Goal: Task Accomplishment & Management: Use online tool/utility

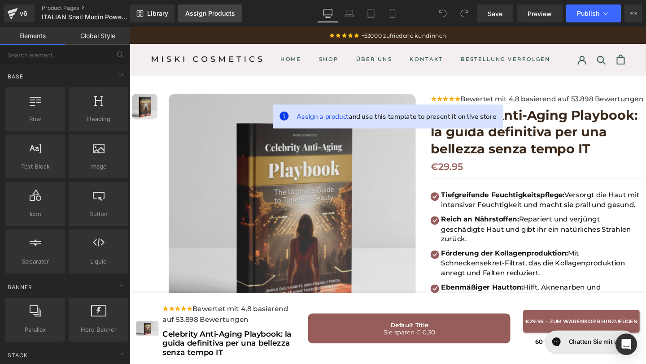
click at [197, 19] on link "Assign Products" at bounding box center [210, 13] width 64 height 18
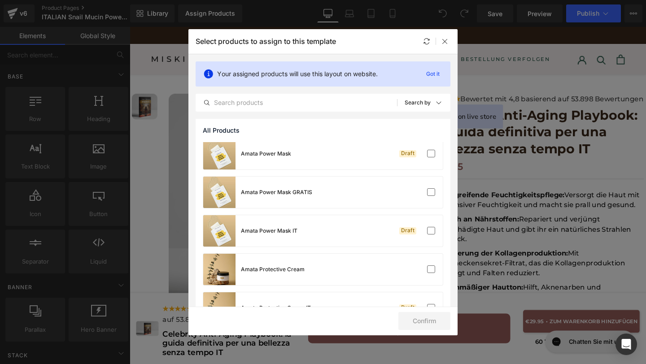
scroll to position [286, 0]
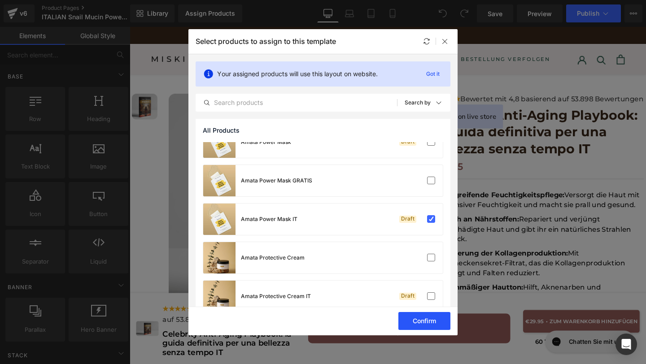
click at [424, 320] on button "Confirm" at bounding box center [424, 321] width 52 height 18
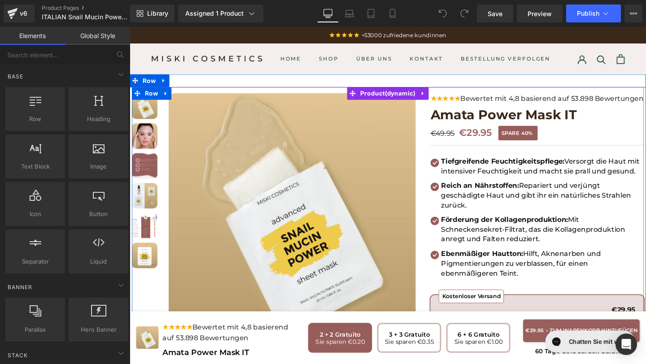
scroll to position [0, 0]
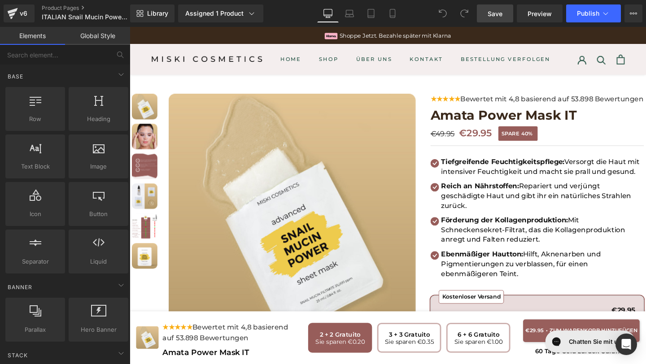
click at [505, 13] on link "Save" at bounding box center [495, 13] width 36 height 18
click at [18, 15] on div "v6" at bounding box center [23, 14] width 11 height 12
click at [139, 166] on img at bounding box center [145, 173] width 27 height 27
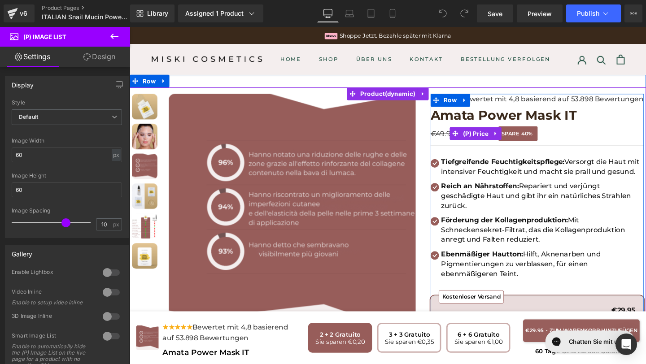
click at [541, 144] on span "40%" at bounding box center [547, 139] width 12 height 9
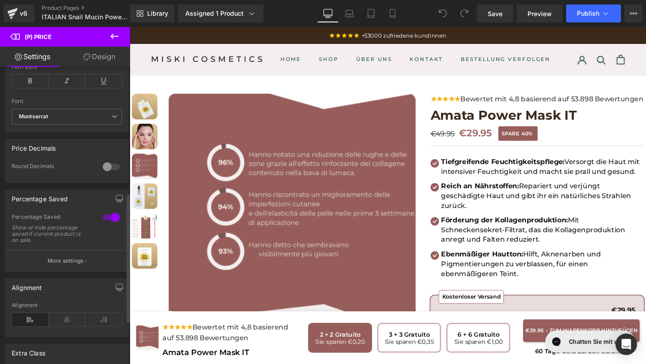
scroll to position [293, 0]
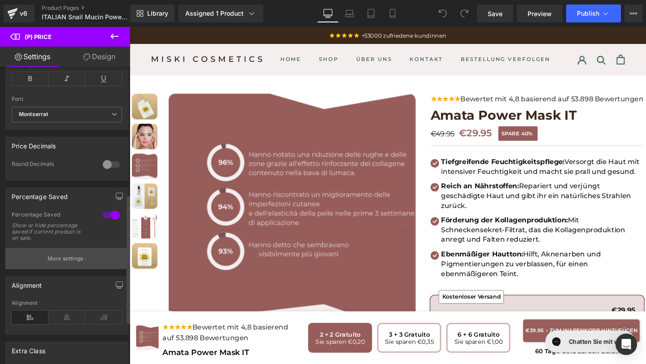
click at [79, 263] on p "More settings" at bounding box center [66, 259] width 36 height 8
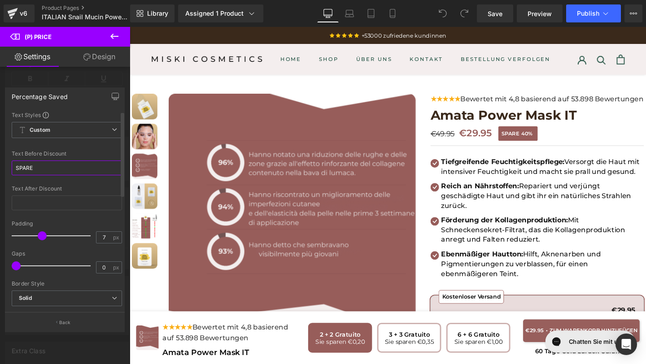
drag, startPoint x: 55, startPoint y: 170, endPoint x: 16, endPoint y: 170, distance: 39.0
click at [16, 170] on input "SPARE" at bounding box center [67, 168] width 110 height 15
paste input "RISPARMIA"
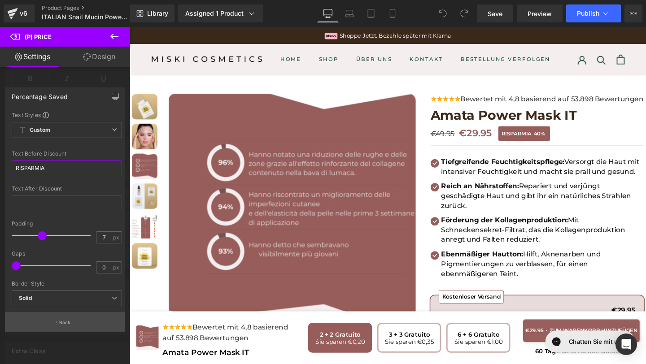
type input "RISPARMIA"
click at [51, 327] on button "Back" at bounding box center [65, 322] width 120 height 20
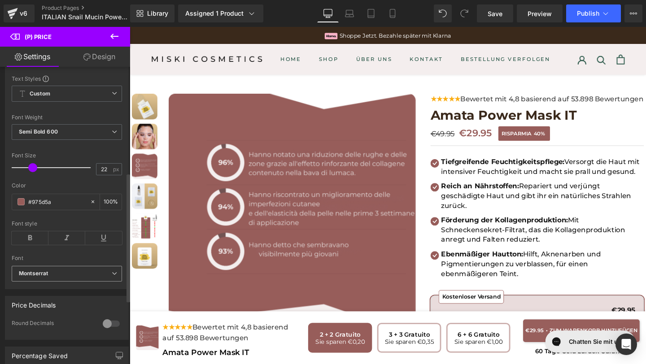
scroll to position [30, 0]
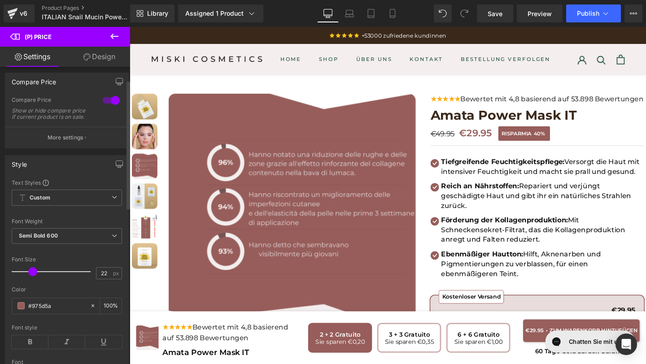
click at [62, 141] on p "More settings" at bounding box center [66, 138] width 36 height 8
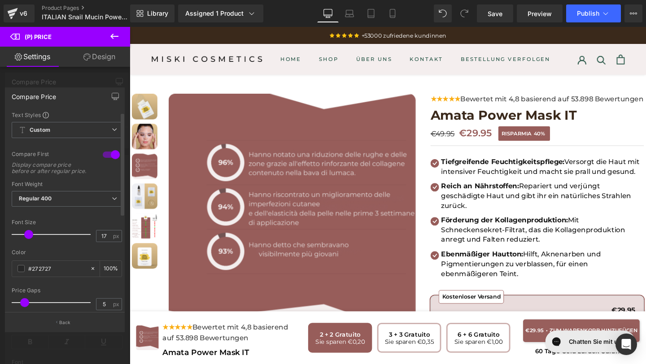
scroll to position [183, 0]
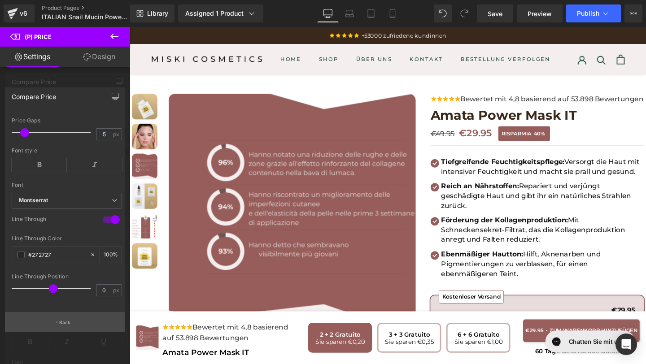
click at [58, 324] on button "Back" at bounding box center [65, 322] width 120 height 20
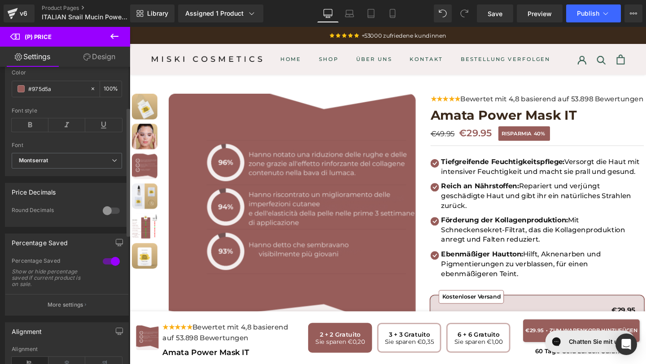
scroll to position [390, 0]
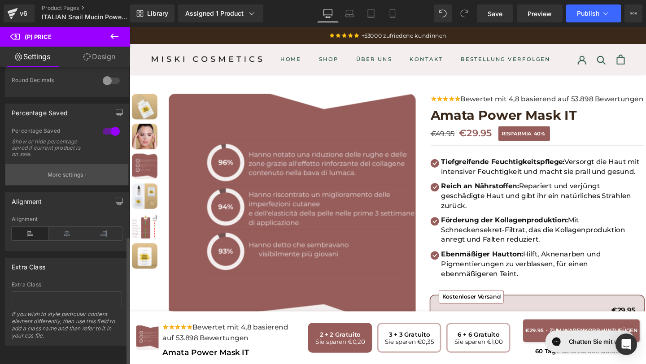
click at [52, 176] on button "More settings" at bounding box center [66, 174] width 123 height 21
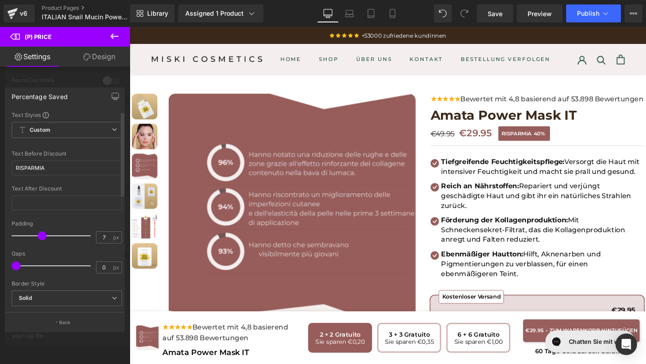
scroll to position [264, 0]
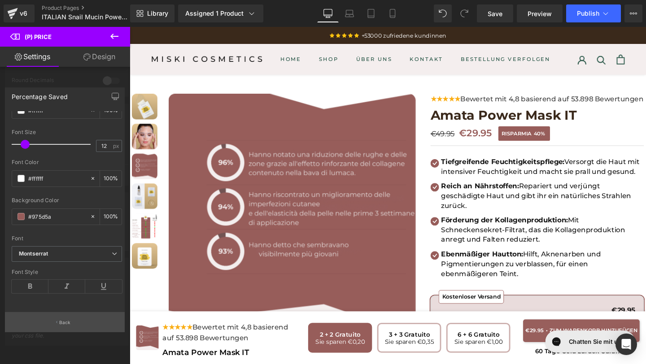
click at [66, 319] on p "Back" at bounding box center [65, 322] width 12 height 7
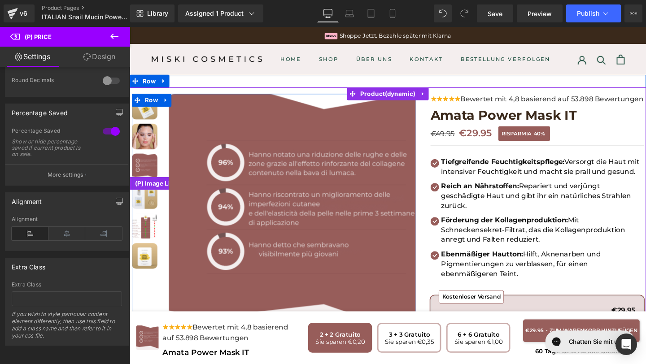
click at [140, 115] on img at bounding box center [145, 110] width 27 height 27
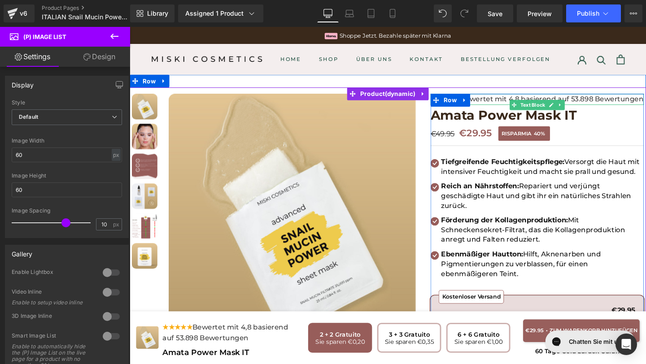
click at [499, 109] on div "★★★★★ Bewertet mit 4,8 basierend auf 53.898 Bewertungen" at bounding box center [558, 103] width 224 height 12
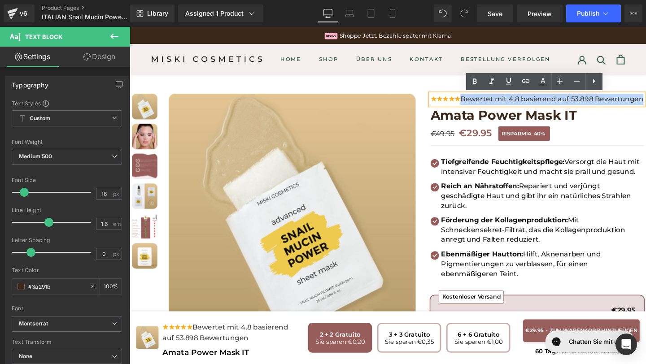
drag, startPoint x: 486, startPoint y: 104, endPoint x: 504, endPoint y: 113, distance: 20.1
click at [504, 109] on div "★★★★★ Bewertet mit 4,8 basierend auf 53.898 Bewertungen" at bounding box center [558, 103] width 224 height 12
copy span "Bewertet mit 4,8 basierend auf 53.898 Bewertungen"
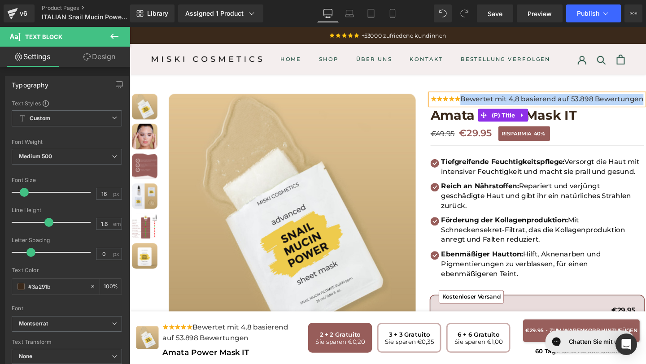
paste div
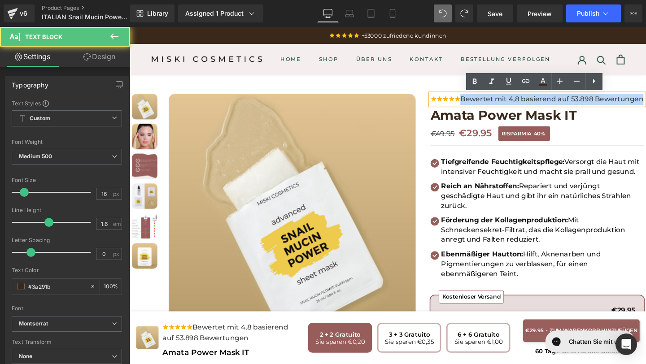
drag, startPoint x: 484, startPoint y: 104, endPoint x: 504, endPoint y: 115, distance: 23.1
click at [504, 109] on div "★★★★★ Bewertet mit 4,8 basierend auf 53.898 Bewertungen" at bounding box center [558, 103] width 224 height 12
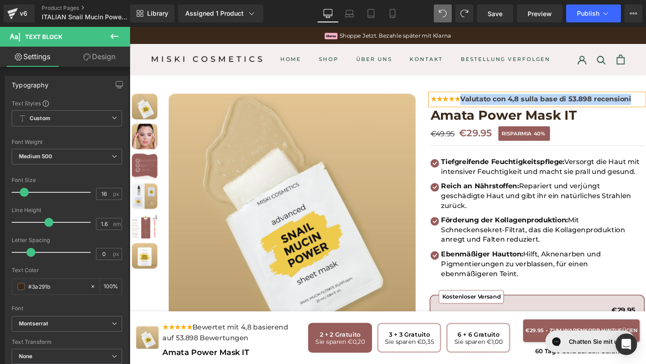
drag, startPoint x: 485, startPoint y: 104, endPoint x: 662, endPoint y: 102, distance: 176.3
click at [646, 102] on div "★★★★★ Valutato con 4,8 sulla base di 53.898 recensioni" at bounding box center [558, 103] width 224 height 12
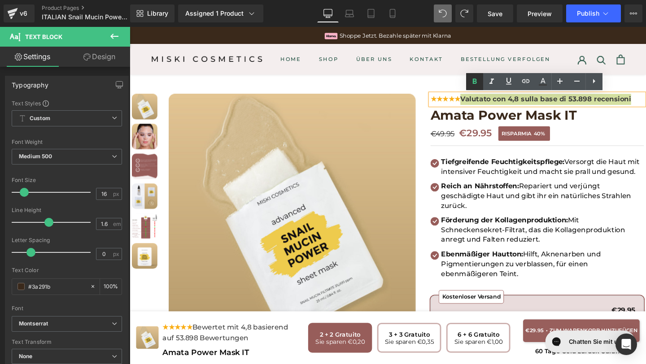
click at [477, 76] on icon at bounding box center [474, 81] width 11 height 11
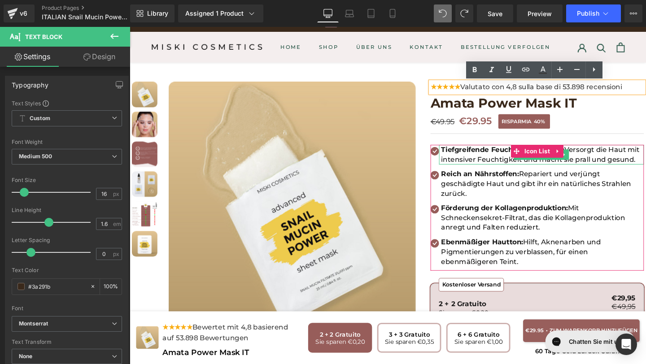
scroll to position [55, 0]
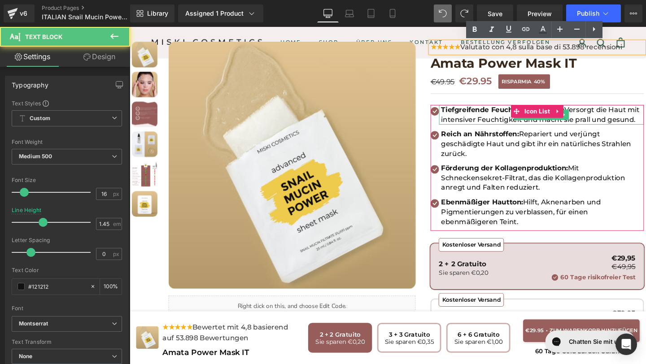
click at [519, 122] on p "Tiefgreifende Feuchtigkeitspflege: Versorgt die Haut mit intensiver Feuchtigkei…" at bounding box center [563, 119] width 213 height 21
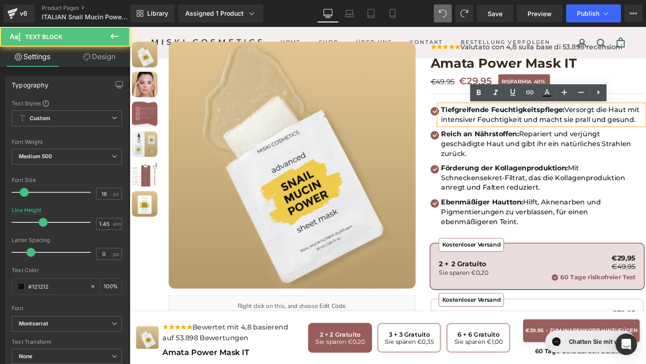
click at [589, 114] on p "Tiefgreifende Feuchtigkeitspflege: Versorgt die Haut mit intensiver Feuchtigkei…" at bounding box center [563, 119] width 213 height 21
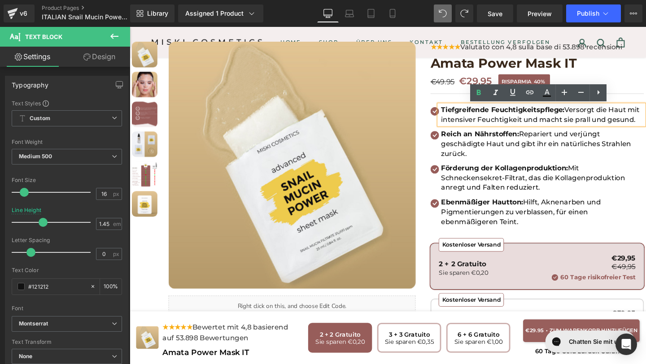
drag, startPoint x: 588, startPoint y: 114, endPoint x: 441, endPoint y: 114, distance: 147.1
click at [441, 114] on div at bounding box center [401, 295] width 538 height 519
copy strong "Tiefgreifende Feuchtigkeitspflege:"
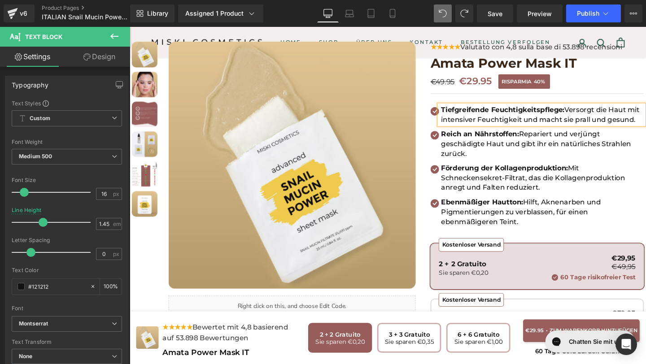
paste div
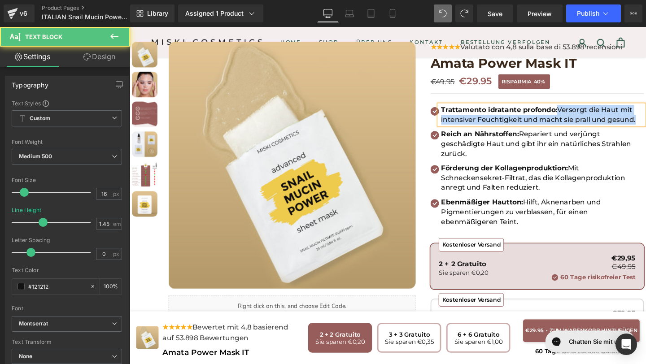
drag, startPoint x: 580, startPoint y: 114, endPoint x: 649, endPoint y: 131, distance: 71.2
click at [646, 130] on div "Trattamento idratante profondo: Versorgt die Haut mit intensiver Feuchtigkeit u…" at bounding box center [562, 119] width 215 height 21
copy p "Versorgt die Haut mit intensiver Feuchtigkeit und macht sie prall und gesund."
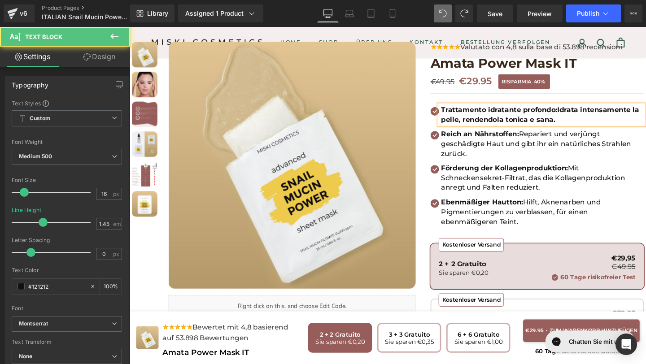
click at [581, 115] on b "Trattamento idratante profondo:Idrata intensamente la pelle, rendendola tonica …" at bounding box center [561, 119] width 208 height 19
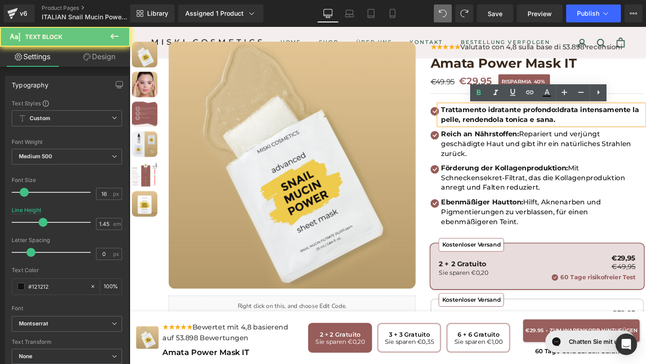
click at [578, 115] on b "Trattamento idratante profondo:Idrata intensamente la pelle, rendendola tonica …" at bounding box center [561, 119] width 208 height 19
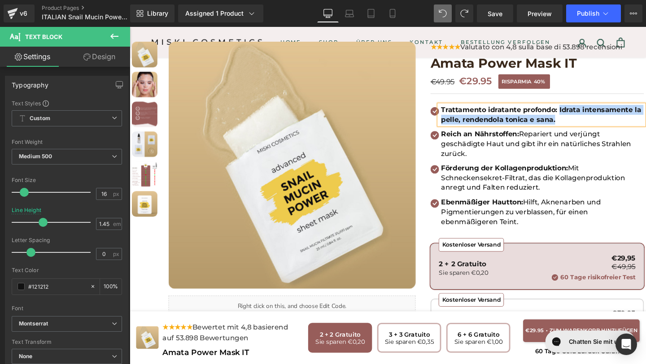
drag, startPoint x: 581, startPoint y: 114, endPoint x: 593, endPoint y: 121, distance: 13.6
click at [593, 121] on p "Trattamento idratante profondo: Idrata intensamente la pelle, rendendola tonica…" at bounding box center [563, 119] width 213 height 21
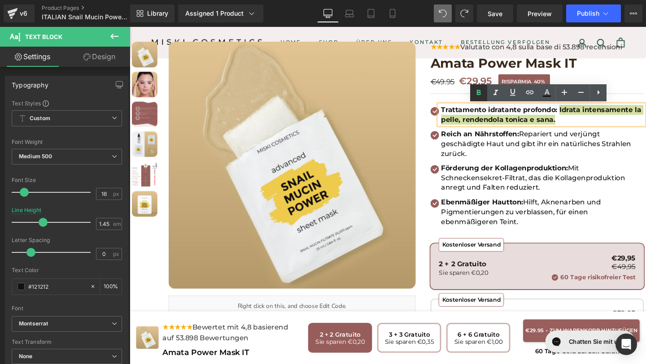
click at [478, 92] on icon at bounding box center [479, 92] width 4 height 5
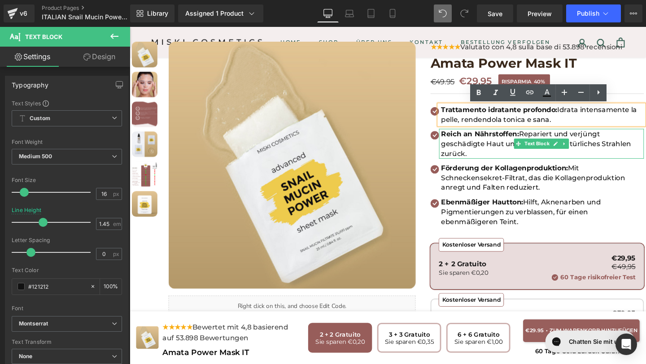
click at [539, 140] on strong "Reich an Nährstoffen:" at bounding box center [498, 139] width 82 height 9
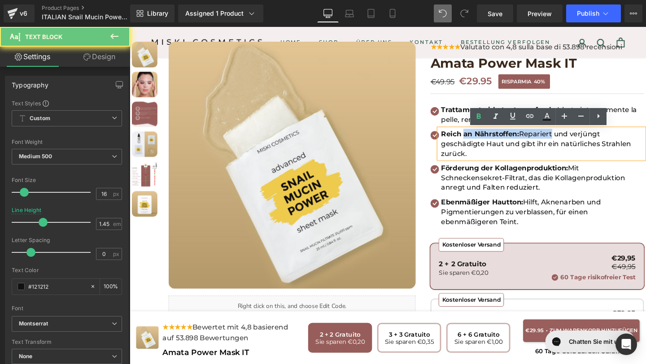
drag, startPoint x: 539, startPoint y: 140, endPoint x: 480, endPoint y: 139, distance: 58.8
click at [480, 139] on strong "Reich an Nährstoffen:" at bounding box center [498, 139] width 82 height 9
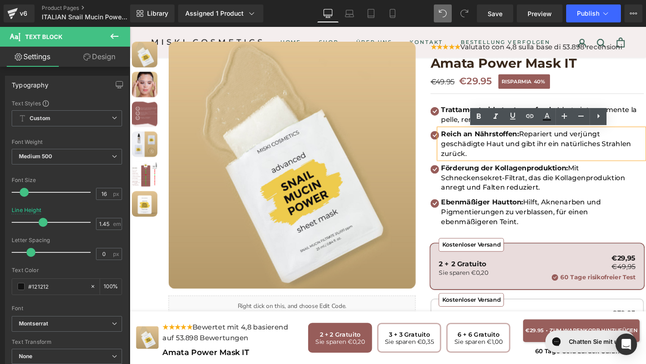
click at [458, 139] on strong "Reich an Nährstoffen:" at bounding box center [498, 139] width 82 height 9
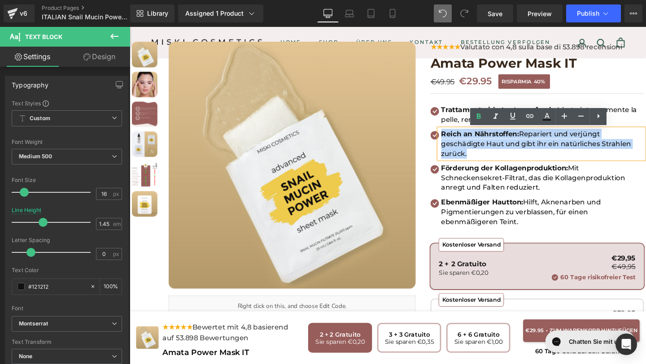
drag, startPoint x: 458, startPoint y: 139, endPoint x: 576, endPoint y: 157, distance: 118.6
click at [576, 157] on p "Reich an Nährstoffen: Repariert und verjüngt geschädigte Haut und gibt ihr ein …" at bounding box center [563, 149] width 213 height 31
copy p "Reich an Nährstoffen: Repariert und verjüngt geschädigte Haut und gibt ihr ein …"
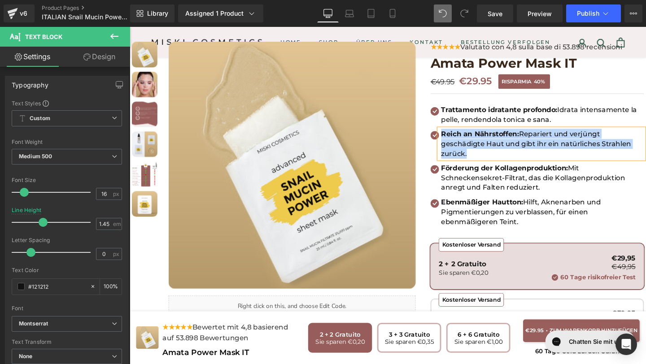
paste div
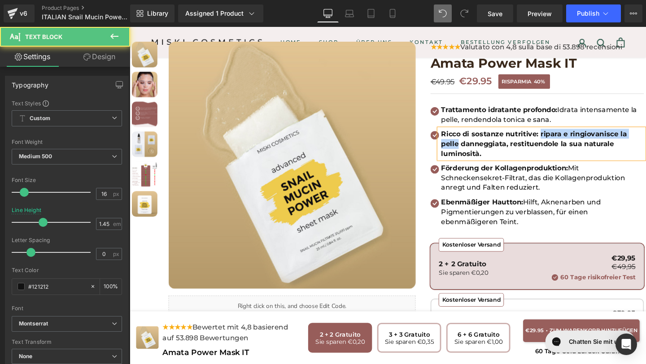
drag, startPoint x: 561, startPoint y: 139, endPoint x: 670, endPoint y: 144, distance: 109.6
click at [646, 144] on div "Ricco di sostanze nutritive: ripara e ringiovanisce la pelle danneggiata, resti…" at bounding box center [562, 149] width 215 height 31
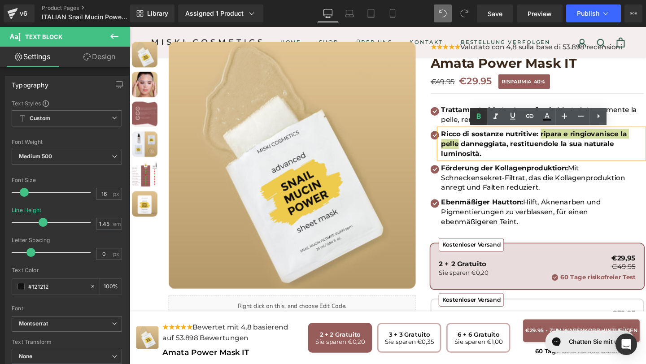
click at [479, 118] on icon at bounding box center [479, 116] width 4 height 5
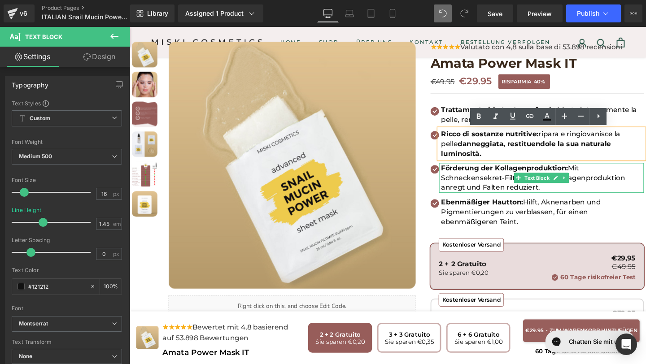
click at [564, 185] on p "Förderung der Kollagenproduktion: Mit Schneckensekret-Filtrat, das die Kollagen…" at bounding box center [563, 185] width 213 height 31
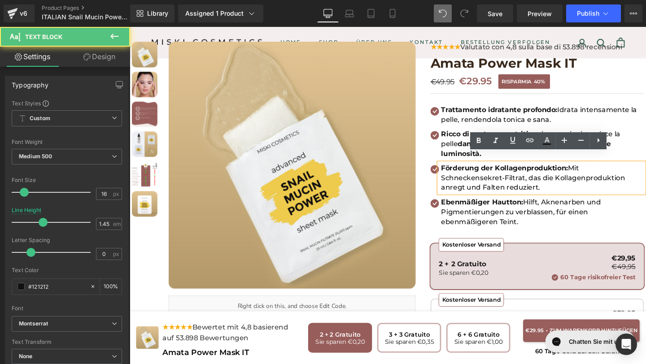
click at [564, 185] on p "Förderung der Kollagenproduktion: Mit Schneckensekret-Filtrat, das die Kollagen…" at bounding box center [563, 185] width 213 height 31
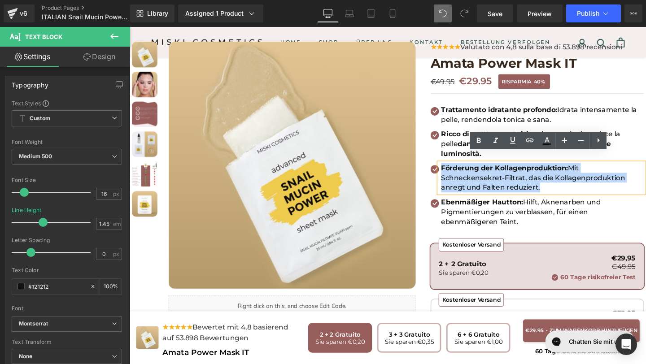
drag, startPoint x: 564, startPoint y: 185, endPoint x: 456, endPoint y: 161, distance: 110.9
click at [456, 170] on div "Förderung der Kollagenproduktion: Mit Schneckensekret-Filtrat, das die Kollagen…" at bounding box center [562, 185] width 215 height 31
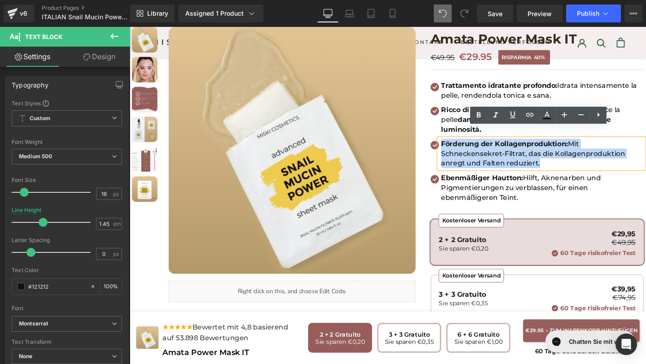
scroll to position [83, 0]
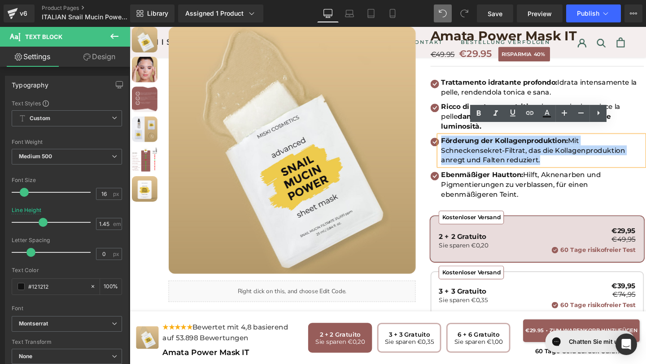
copy p "Förderung der Kollagenproduktion: Mit Schneckensekret-Filtrat, das die Kollagen…"
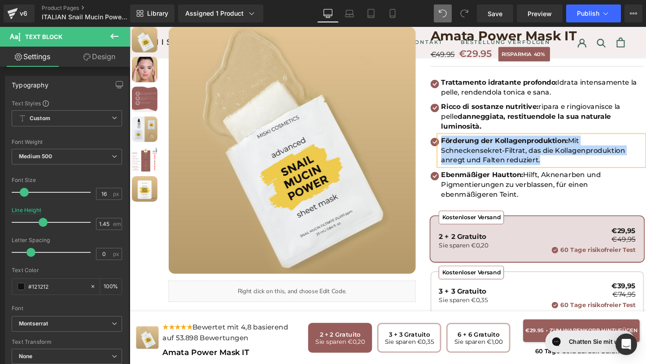
paste div
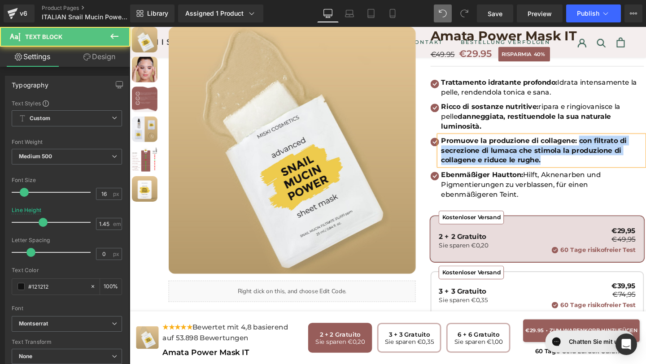
drag, startPoint x: 602, startPoint y: 136, endPoint x: 611, endPoint y: 154, distance: 20.5
click at [611, 154] on p "Promuove la produzione di collagene: con filtrato di secrezione di lumaca che s…" at bounding box center [563, 156] width 213 height 31
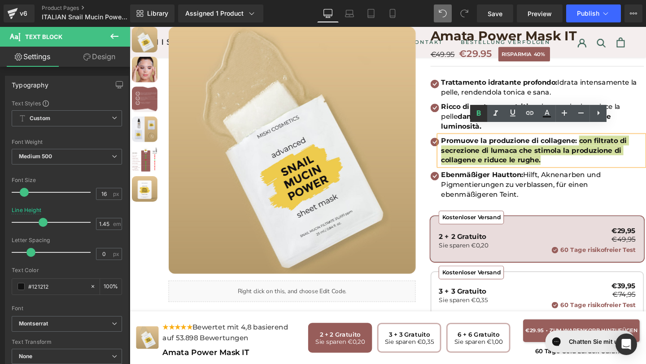
click at [480, 118] on icon at bounding box center [478, 113] width 11 height 11
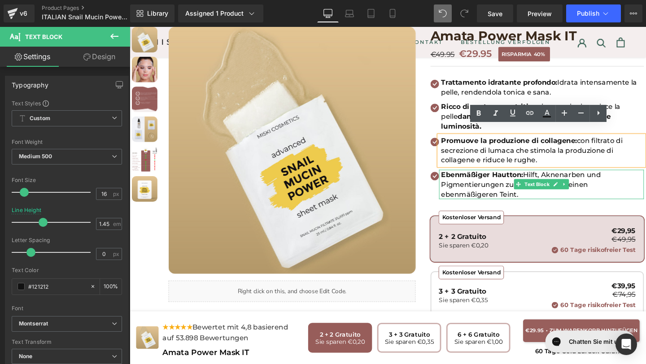
click at [552, 188] on p "Ebenmäßiger Hautton: Hilft, Aknenarben und Pigmentierungen zu verblassen, für e…" at bounding box center [563, 192] width 213 height 31
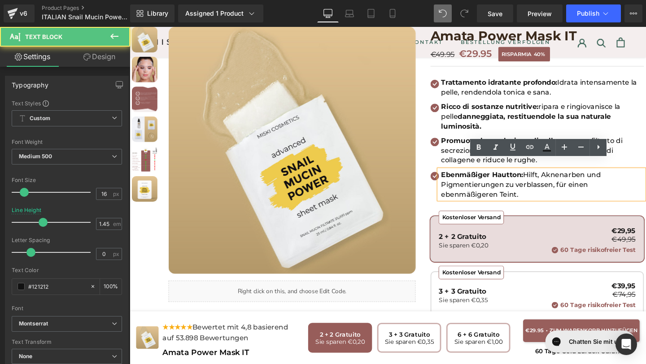
click at [551, 191] on p "Ebenmäßiger Hautton: Hilft, Aknenarben und Pigmentierungen zu verblassen, für e…" at bounding box center [563, 192] width 213 height 31
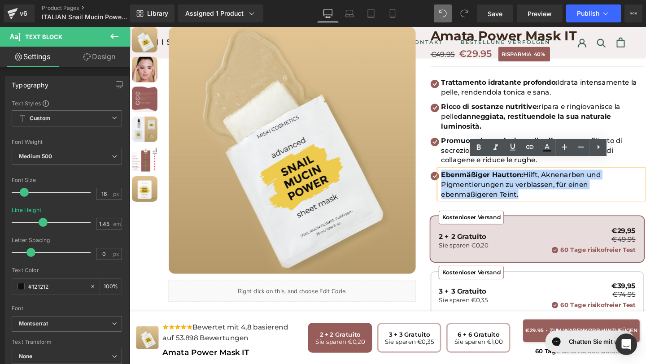
drag, startPoint x: 550, startPoint y: 192, endPoint x: 458, endPoint y: 171, distance: 95.1
click at [457, 177] on p "Ebenmäßiger Hautton: Hilft, Aknenarben und Pigmentierungen zu verblassen, für e…" at bounding box center [563, 192] width 213 height 31
copy p "Ebenmäßiger Hautton: Hilft, Aknenarben und Pigmentierungen zu verblassen, für e…"
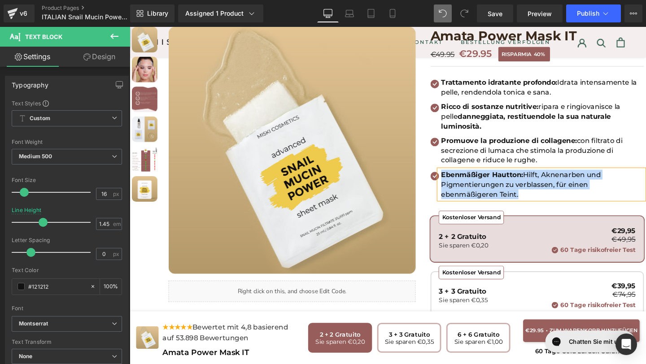
paste div
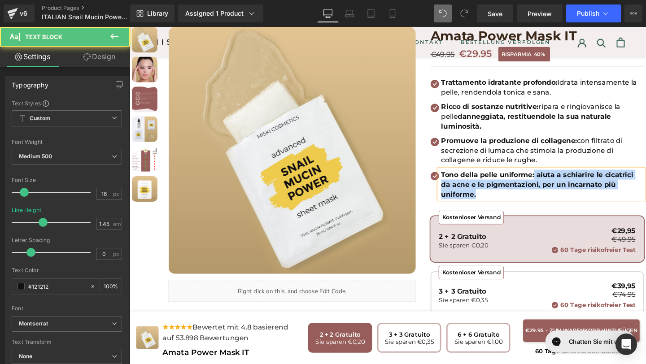
drag, startPoint x: 555, startPoint y: 171, endPoint x: 671, endPoint y: 182, distance: 116.2
click at [646, 182] on div "Tono della pelle uniforme: aiuta a schiarire le cicatrici da acne e le pigmenta…" at bounding box center [562, 192] width 215 height 31
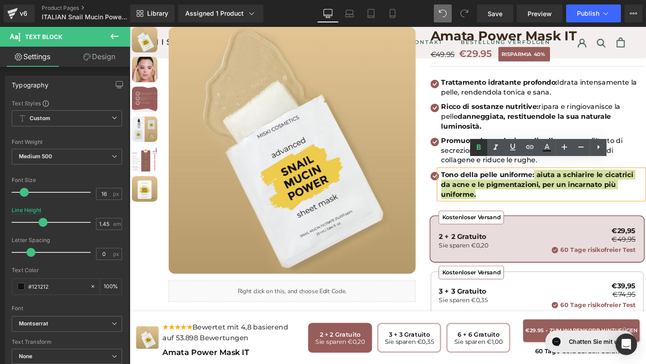
click at [478, 144] on icon at bounding box center [479, 146] width 4 height 5
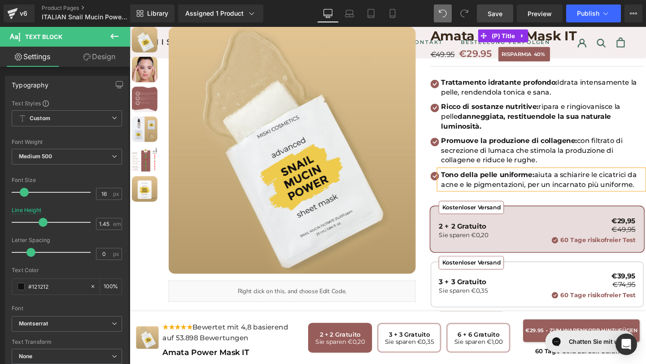
drag, startPoint x: 487, startPoint y: 15, endPoint x: 298, endPoint y: 163, distance: 239.7
click at [487, 15] on link "Save" at bounding box center [495, 13] width 36 height 18
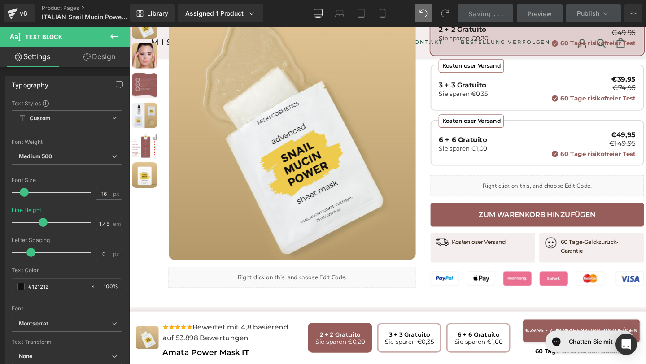
scroll to position [300, 0]
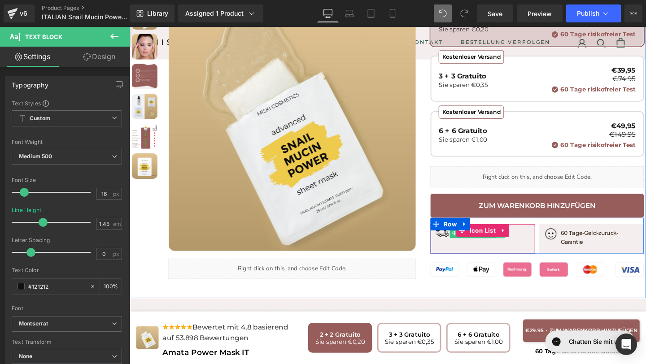
click at [517, 238] on link at bounding box center [519, 243] width 9 height 11
click at [505, 238] on link at bounding box center [505, 243] width 9 height 11
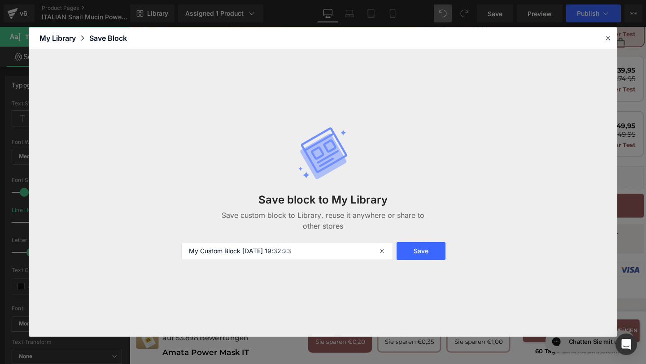
click at [478, 228] on div "Save block to My Library Save custom block to Library, reuse it anywhere or sha…" at bounding box center [323, 193] width 589 height 287
click at [604, 38] on icon at bounding box center [608, 38] width 8 height 8
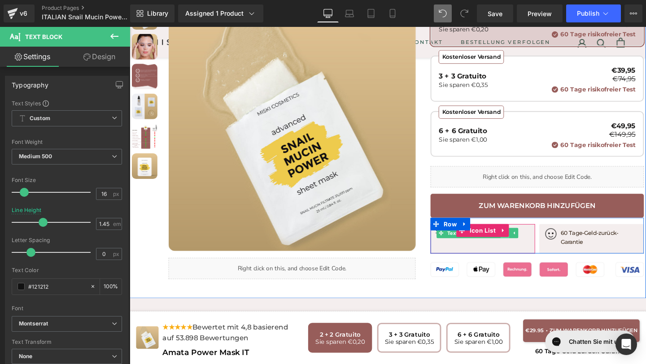
click at [523, 238] on link at bounding box center [524, 243] width 9 height 11
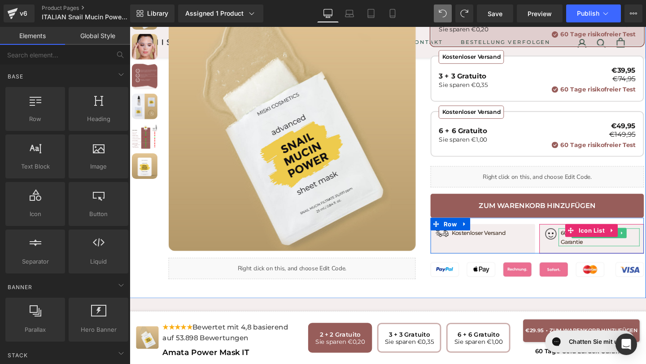
click at [585, 239] on p "60 Tage-Geld-zurück-Garantie" at bounding box center [624, 248] width 83 height 19
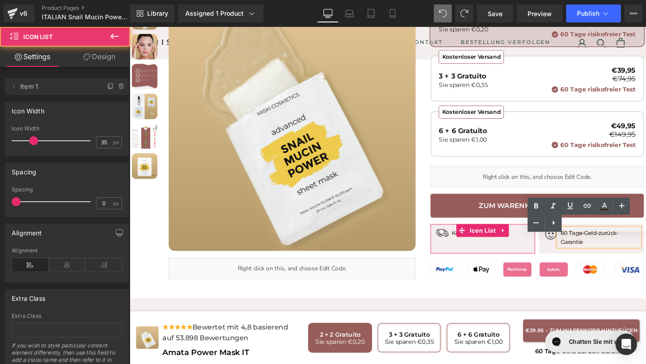
click at [506, 239] on div "Image Kostenloser Versand Text Block" at bounding box center [500, 245] width 101 height 13
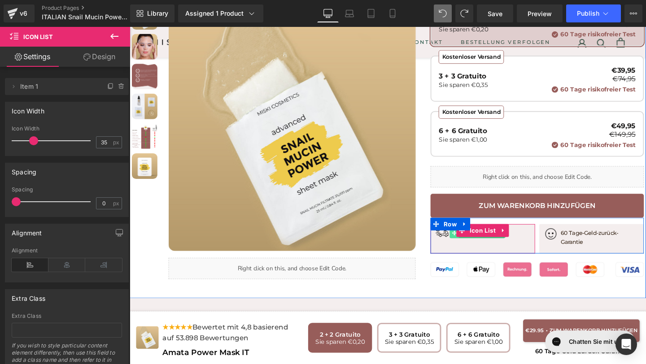
click at [470, 241] on icon at bounding box center [471, 243] width 5 height 5
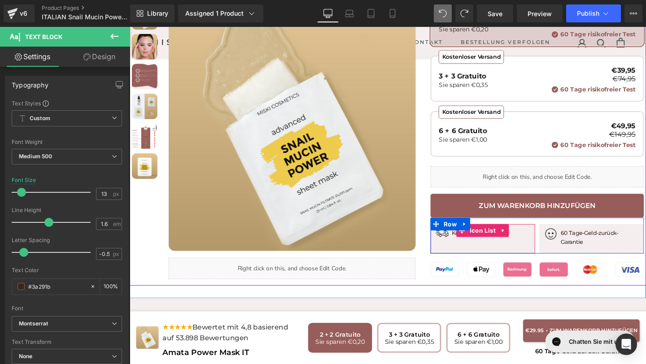
click at [480, 239] on div "Image Kostenloser Versand Text Block" at bounding box center [500, 245] width 101 height 13
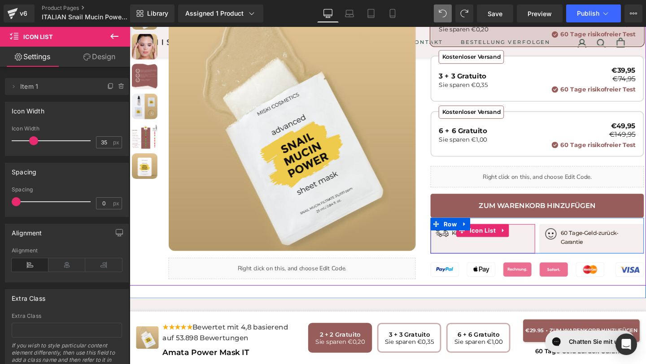
click at [493, 239] on div "Image Kostenloser Versand Text Block" at bounding box center [500, 245] width 101 height 13
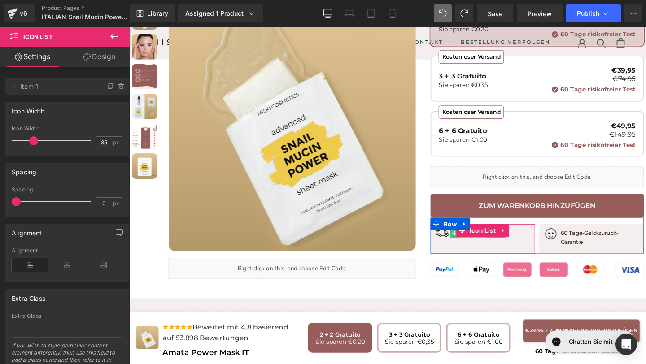
click at [499, 238] on span "Text Block" at bounding box center [491, 243] width 30 height 11
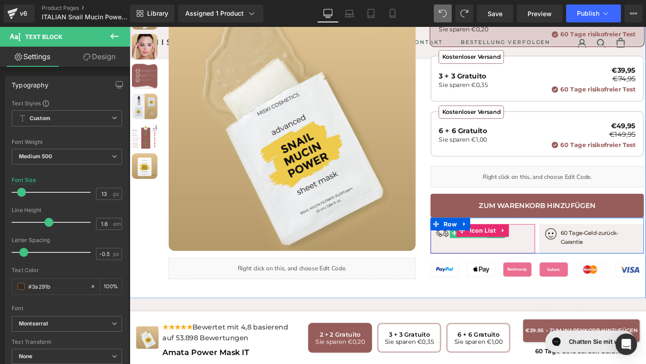
click at [481, 238] on span "Text Block" at bounding box center [491, 243] width 30 height 11
click at [508, 238] on link at bounding box center [510, 243] width 9 height 11
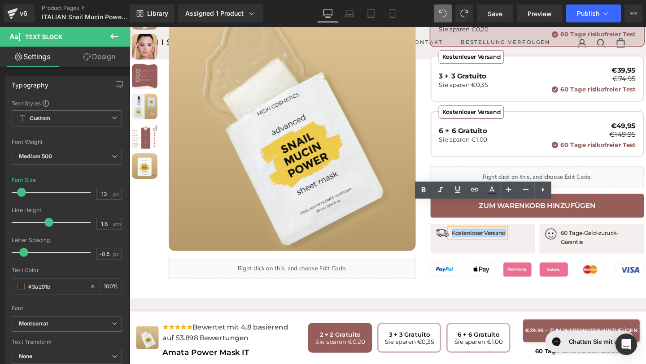
drag, startPoint x: 469, startPoint y: 234, endPoint x: 523, endPoint y: 233, distance: 53.8
click at [523, 239] on p "Kostenloser Versand" at bounding box center [496, 243] width 57 height 9
copy p "Kostenloser Versand"
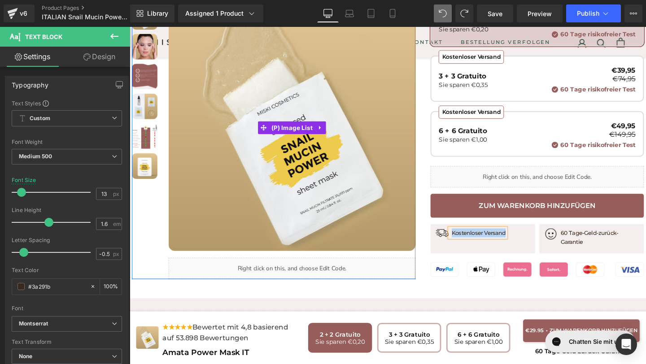
paste div
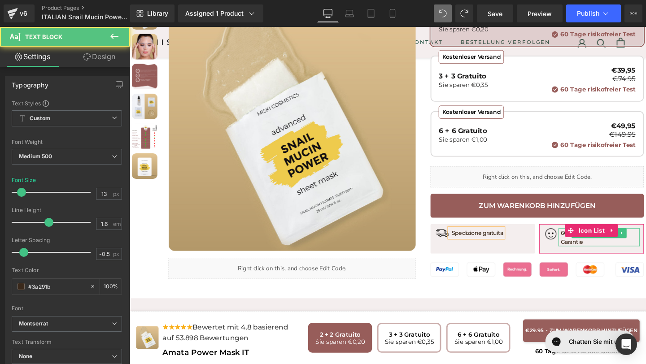
click at [583, 239] on p "60 Tage-Geld-zurück-Garantie" at bounding box center [624, 248] width 83 height 19
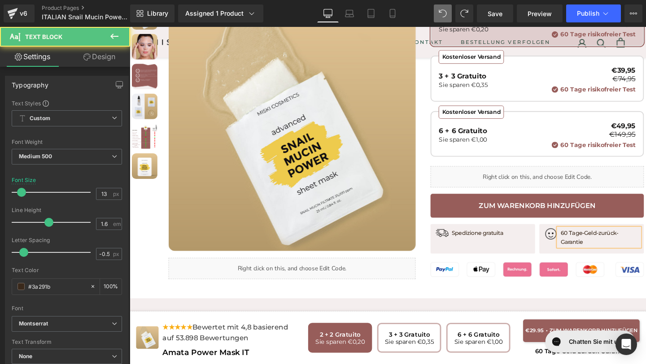
click at [0, 0] on icon at bounding box center [0, 0] width 0 height 0
click at [561, 224] on div "Text Color Highlight Color #333333" at bounding box center [590, 215] width 114 height 34
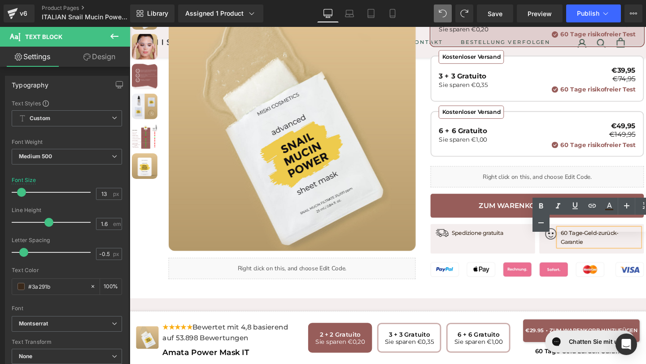
click at [563, 224] on div "Text Color Highlight Color #333333" at bounding box center [590, 215] width 114 height 34
click at [565, 224] on div "Text Color Highlight Color #333333" at bounding box center [590, 215] width 114 height 34
click at [588, 220] on div "Text Color Highlight Color #333333" at bounding box center [590, 215] width 114 height 34
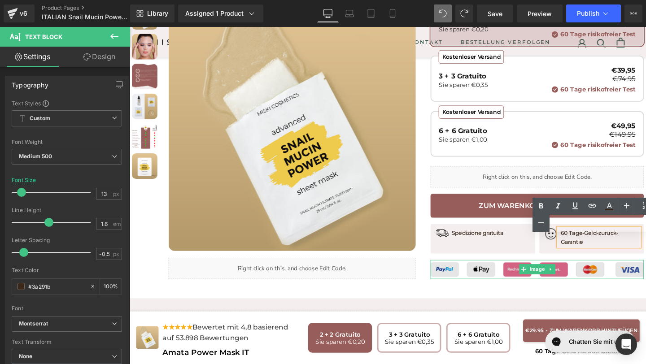
click at [505, 272] on img at bounding box center [558, 282] width 224 height 20
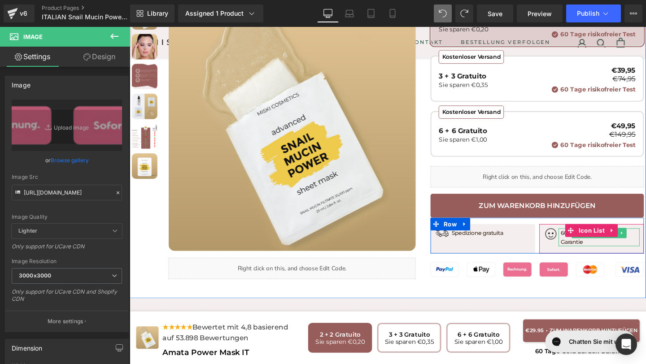
click at [583, 239] on p "60 Tage-Geld-zurück-Garantie" at bounding box center [624, 248] width 83 height 19
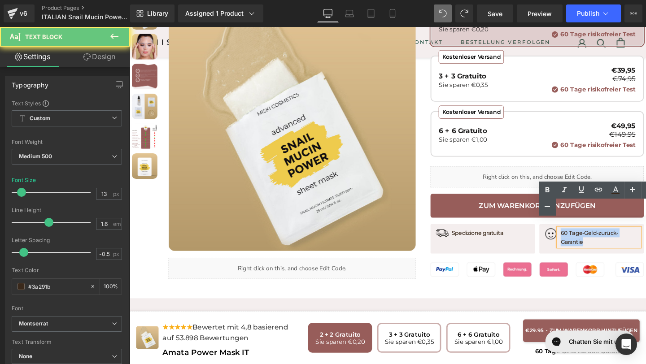
drag, startPoint x: 583, startPoint y: 233, endPoint x: 665, endPoint y: 233, distance: 81.6
click at [646, 239] on div "60 Tage-Geld-zurück-Garantie" at bounding box center [623, 248] width 85 height 19
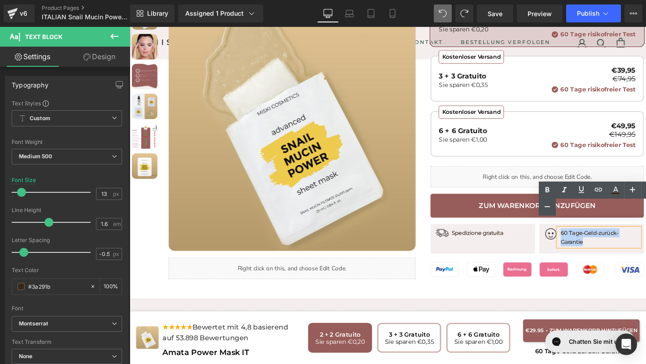
copy p "60 Tage-Geld-zurück-Garantie"
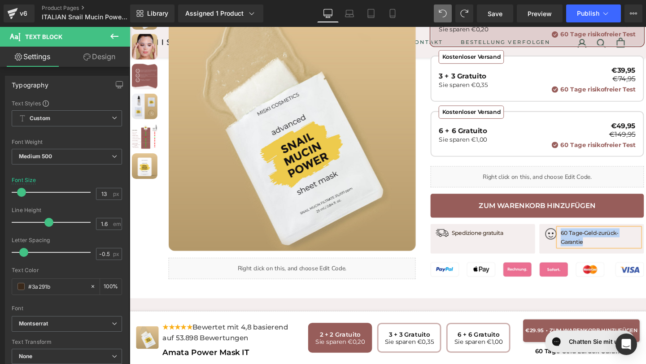
paste div
click at [495, 16] on span "Save" at bounding box center [495, 13] width 15 height 9
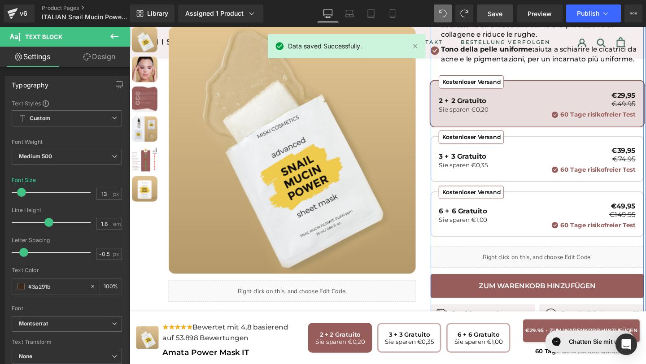
scroll to position [227, 0]
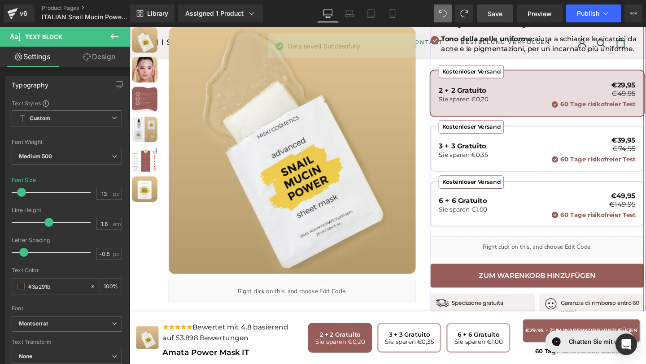
click at [478, 276] on button "Zum Warenkorb hinzufügen" at bounding box center [558, 288] width 224 height 25
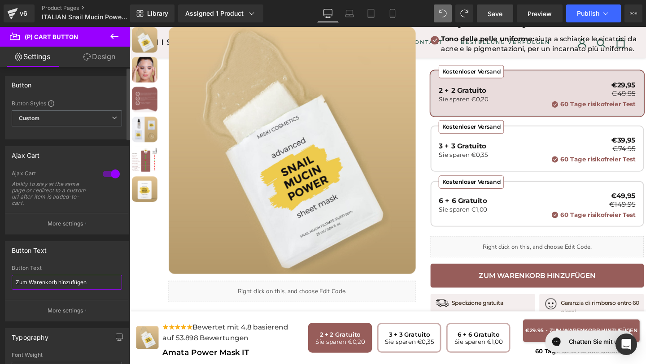
drag, startPoint x: 97, startPoint y: 281, endPoint x: 0, endPoint y: 281, distance: 96.9
click at [0, 281] on div "Button Text Zum Warenkorb hinzufügen Button Text Zum Warenkorb hinzufügen More …" at bounding box center [67, 278] width 134 height 87
paste input "Aggiungi al carrello"
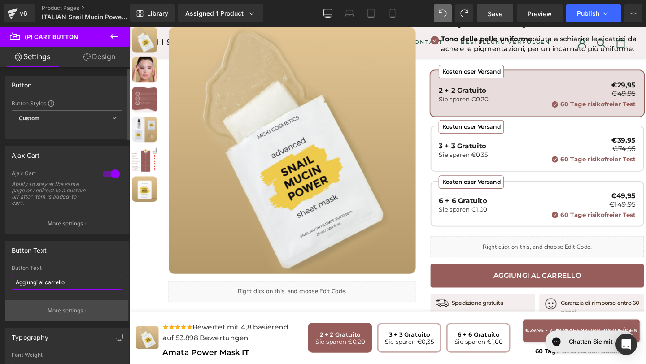
type input "Aggiungi al carrello"
click at [67, 310] on p "More settings" at bounding box center [66, 311] width 36 height 8
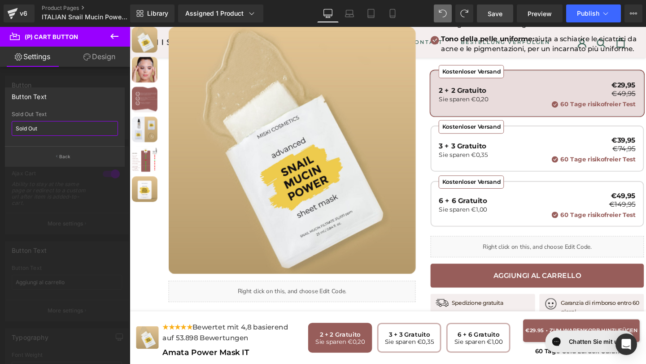
drag, startPoint x: 60, startPoint y: 132, endPoint x: 18, endPoint y: 126, distance: 42.2
click at [18, 126] on input "Sold Out" at bounding box center [65, 128] width 106 height 15
click at [51, 130] on input "Sold Out" at bounding box center [65, 128] width 106 height 15
drag, startPoint x: 52, startPoint y: 130, endPoint x: 0, endPoint y: 127, distance: 51.2
click at [0, 127] on div "Button Text Sold Out Sold Out Text Sold Out Back" at bounding box center [65, 124] width 130 height 86
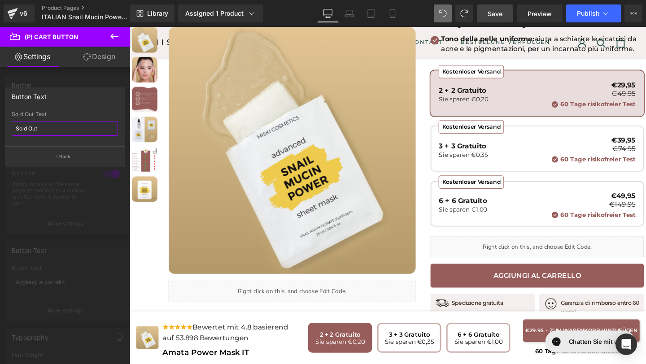
paste input "Esaurito"
type input "Esaurito"
click at [80, 155] on button "Back" at bounding box center [65, 156] width 120 height 20
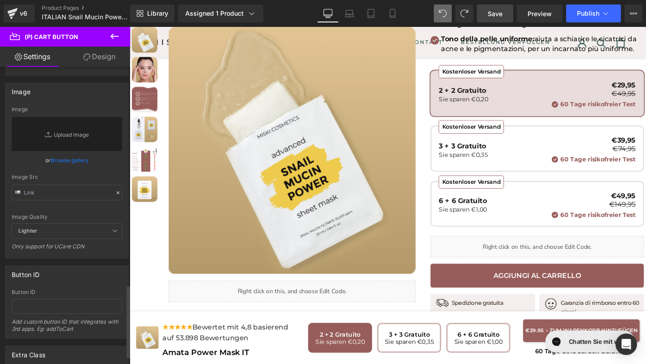
scroll to position [927, 0]
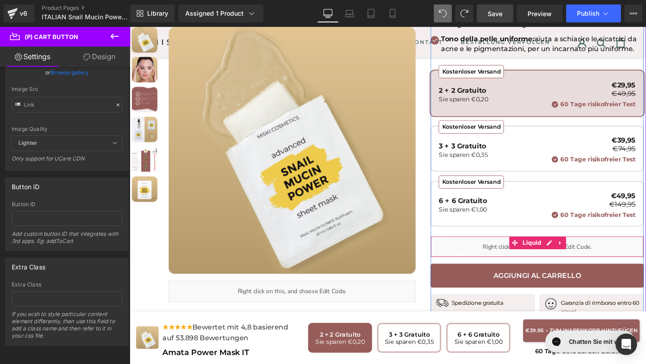
click at [489, 247] on div "Liquid" at bounding box center [558, 258] width 224 height 22
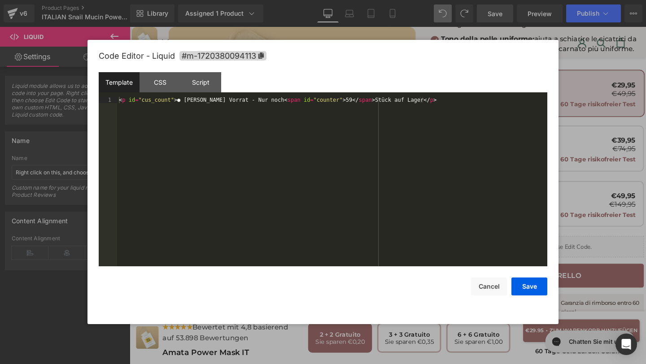
click at [458, 0] on div "Text Block You are previewing how the will restyle your page. You can not edit …" at bounding box center [323, 0] width 646 height 0
drag, startPoint x: 184, startPoint y: 100, endPoint x: 274, endPoint y: 98, distance: 89.7
click at [275, 99] on div "< p id = "cus_count" > ● Begrenzter Vorrat - Nur noch < span id = "counter" > 5…" at bounding box center [332, 188] width 430 height 182
drag, startPoint x: 365, startPoint y: 98, endPoint x: 414, endPoint y: 100, distance: 48.5
click at [414, 100] on div "< p id = "cus_count" > ● Stock limitato - Solo ancora < span id = "counter" > 5…" at bounding box center [332, 188] width 430 height 182
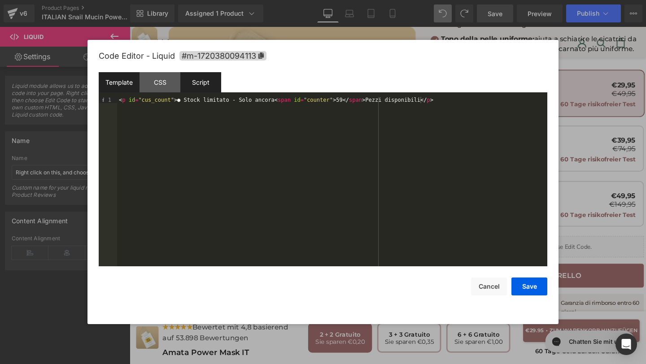
click at [203, 83] on div "Script" at bounding box center [200, 82] width 41 height 20
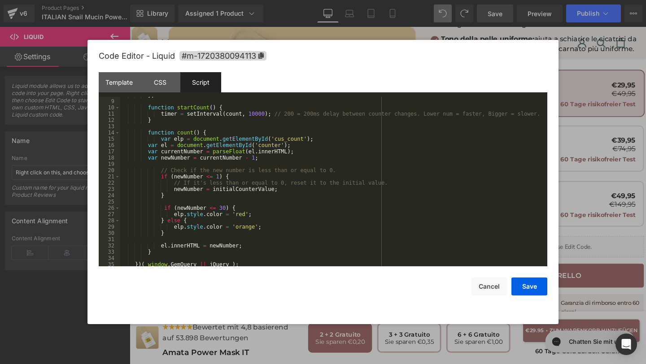
scroll to position [50, 0]
click at [126, 89] on div "Template" at bounding box center [119, 82] width 41 height 20
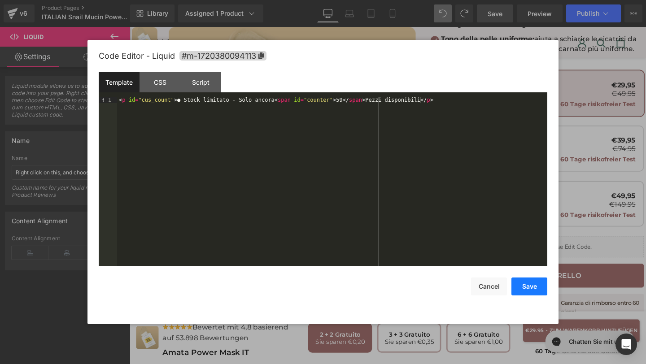
click at [526, 286] on button "Save" at bounding box center [529, 287] width 36 height 18
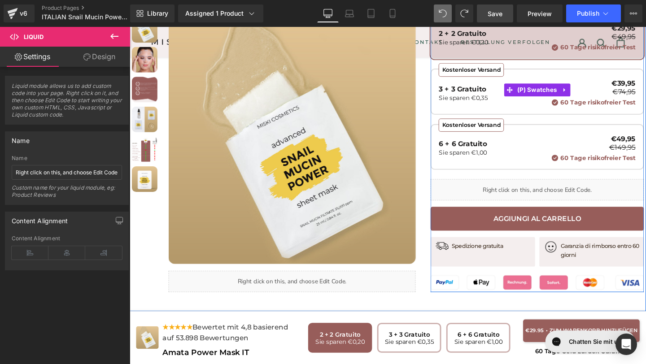
scroll to position [299, 0]
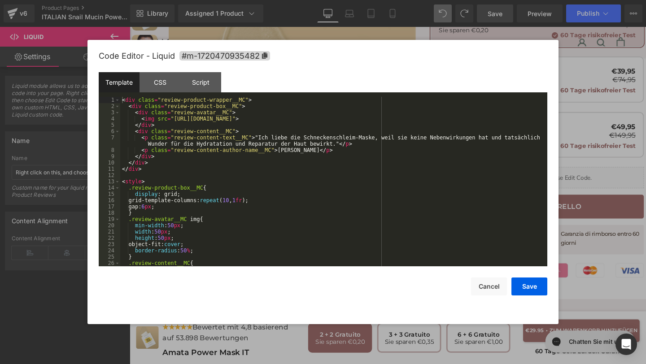
click at [351, 0] on div "Text Block You are previewing how the will restyle your page. You can not edit …" at bounding box center [323, 0] width 646 height 0
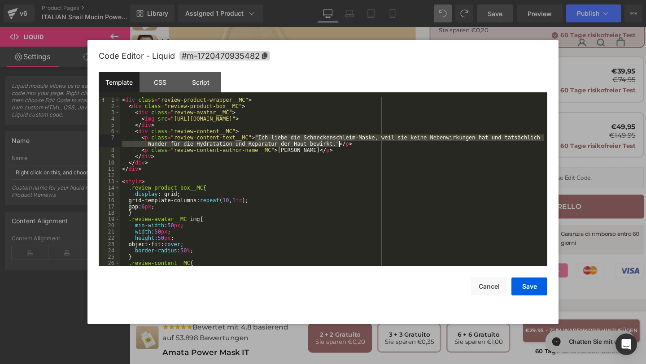
drag, startPoint x: 255, startPoint y: 136, endPoint x: 337, endPoint y: 145, distance: 83.0
click at [337, 145] on div "< div class = "review-product-wrapper__MC" > < div class = "review-product-box_…" at bounding box center [331, 188] width 423 height 182
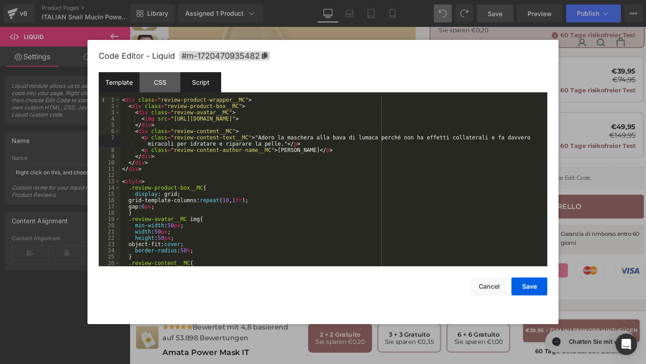
click at [196, 79] on div "Script" at bounding box center [200, 82] width 41 height 20
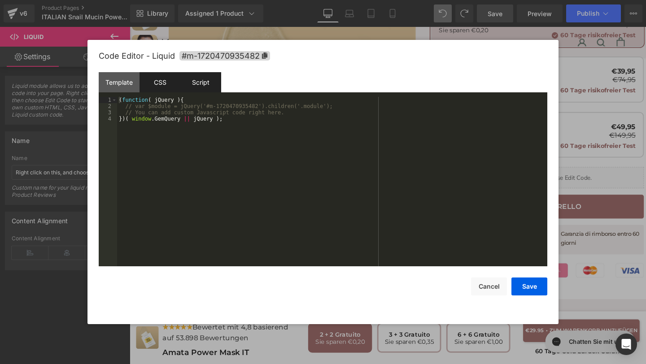
click at [175, 80] on div "CSS" at bounding box center [160, 82] width 41 height 20
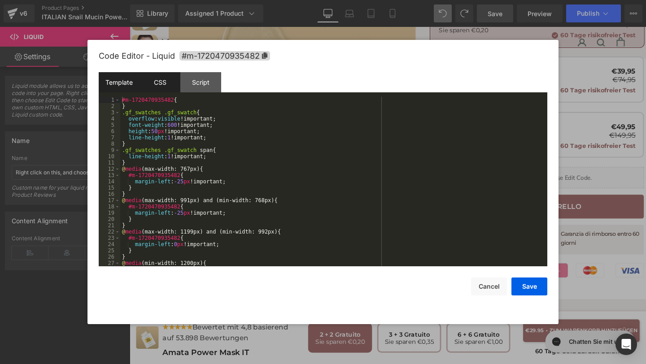
click at [132, 80] on div "Template" at bounding box center [119, 82] width 41 height 20
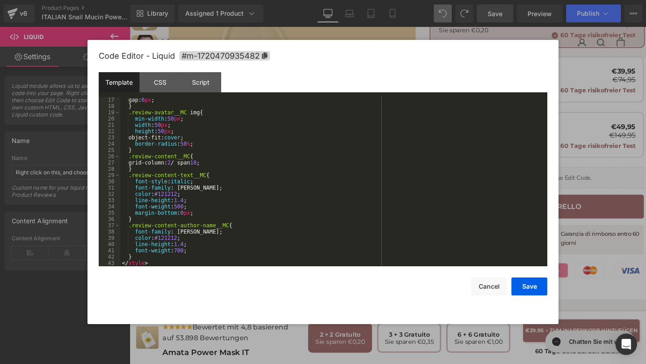
scroll to position [107, 0]
click at [526, 283] on button "Save" at bounding box center [529, 287] width 36 height 18
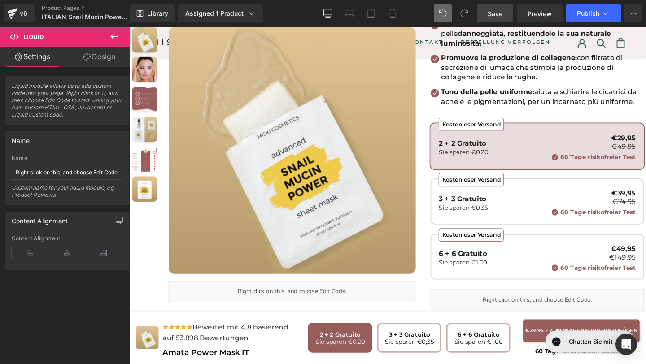
scroll to position [177, 0]
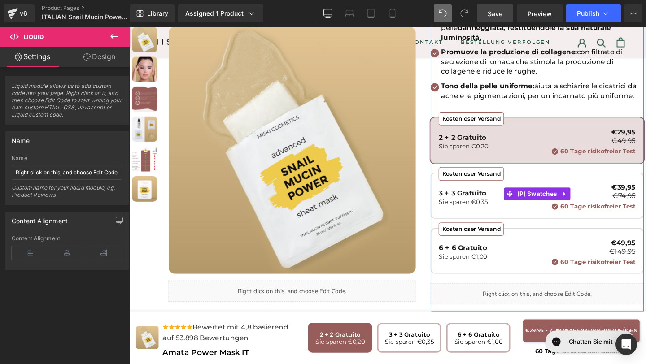
click at [476, 117] on div "Kostenloser Versand" at bounding box center [488, 124] width 69 height 14
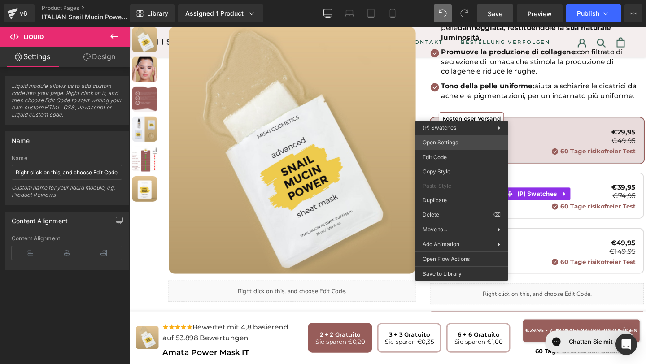
drag, startPoint x: 584, startPoint y: 168, endPoint x: 471, endPoint y: 147, distance: 115.0
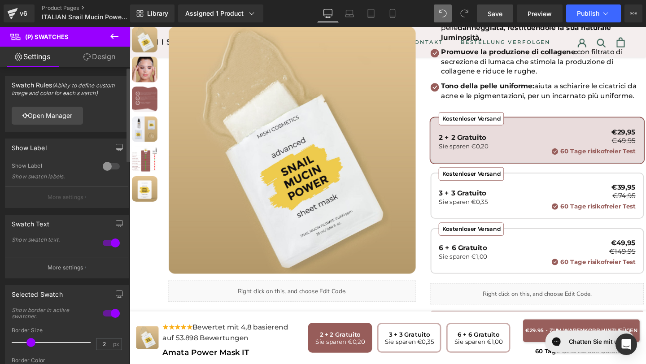
click at [27, 267] on button "More settings" at bounding box center [66, 267] width 123 height 21
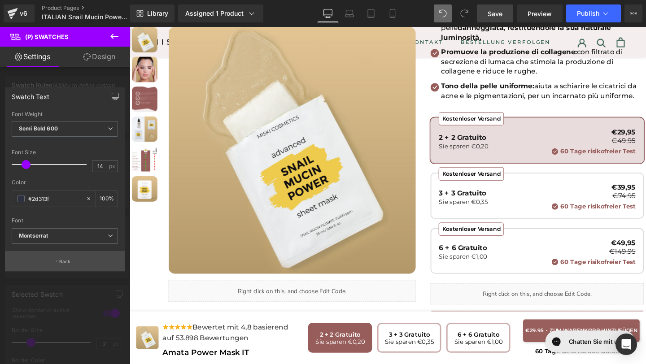
click at [74, 254] on button "Back" at bounding box center [65, 261] width 120 height 20
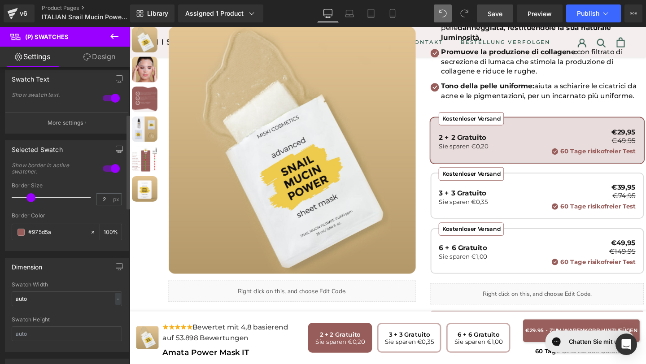
scroll to position [150, 0]
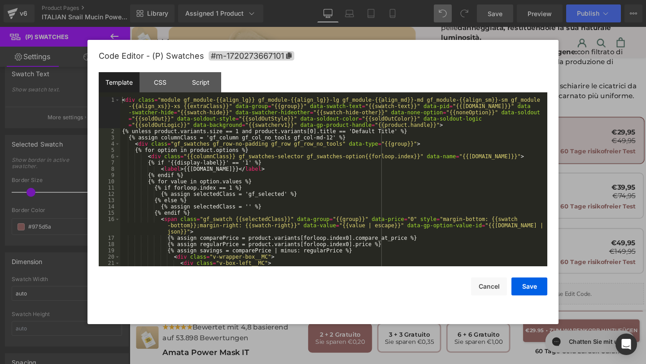
click at [496, 0] on div "Text Block You are previewing how the will restyle your page. You can not edit …" at bounding box center [323, 0] width 646 height 0
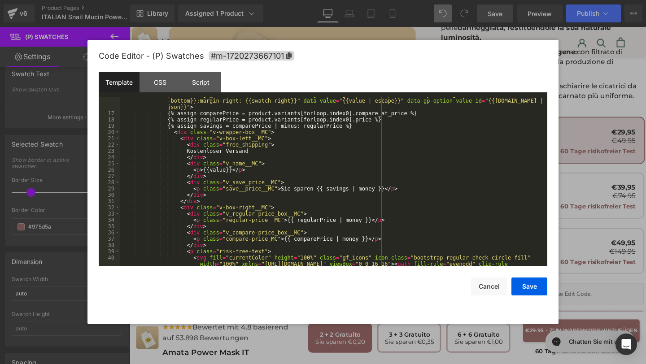
scroll to position [132, 0]
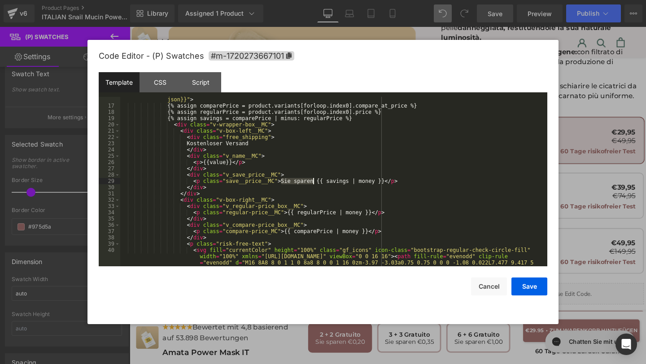
drag, startPoint x: 281, startPoint y: 181, endPoint x: 312, endPoint y: 182, distance: 31.4
click at [312, 182] on div "< span class = "gf_swatch {{selectedClass}}" data-group = "{{group}}" data-pric…" at bounding box center [331, 194] width 423 height 220
drag, startPoint x: 256, startPoint y: 144, endPoint x: 193, endPoint y: 145, distance: 62.8
click at [194, 145] on div "< span class = "gf_swatch {{selectedClass}}" data-group = "{{group}}" data-pric…" at bounding box center [331, 194] width 423 height 220
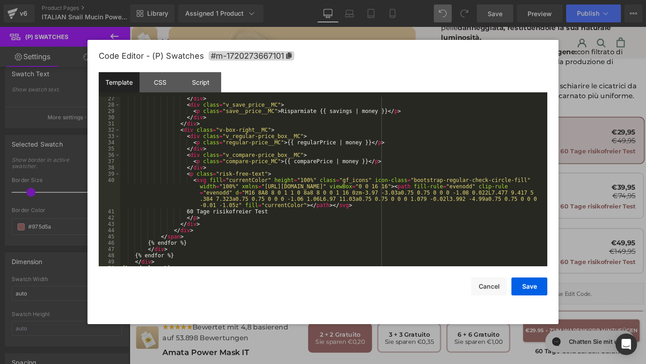
scroll to position [210, 0]
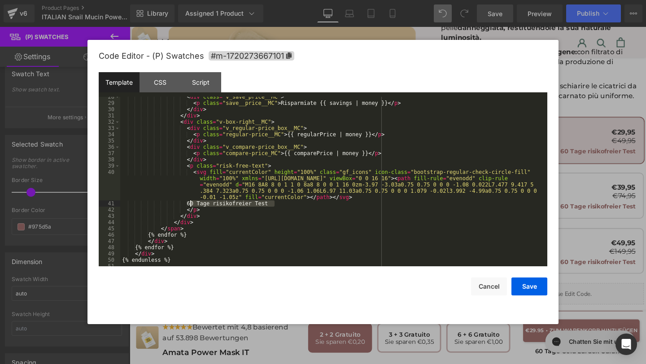
drag, startPoint x: 277, startPoint y: 205, endPoint x: 191, endPoint y: 205, distance: 86.1
click at [191, 205] on div "< div class = "v_save_price__MC" > < p class = "save__price__MC" > Risparmiate …" at bounding box center [331, 185] width 423 height 182
click at [537, 278] on button "Save" at bounding box center [529, 287] width 36 height 18
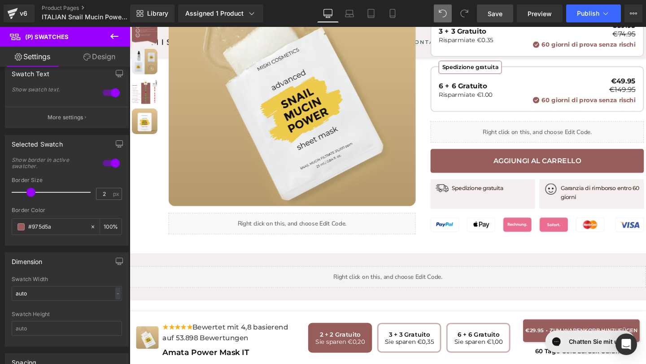
scroll to position [345, 0]
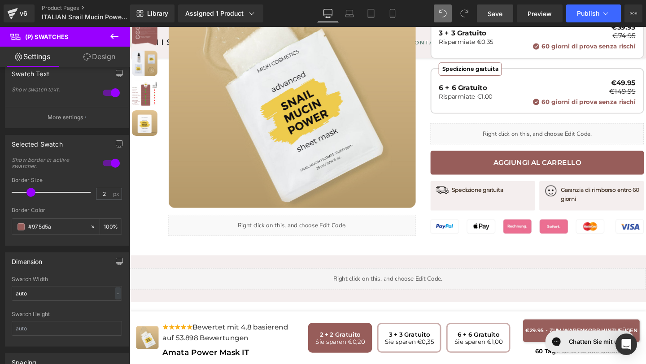
click at [498, 20] on link "Save" at bounding box center [495, 13] width 36 height 18
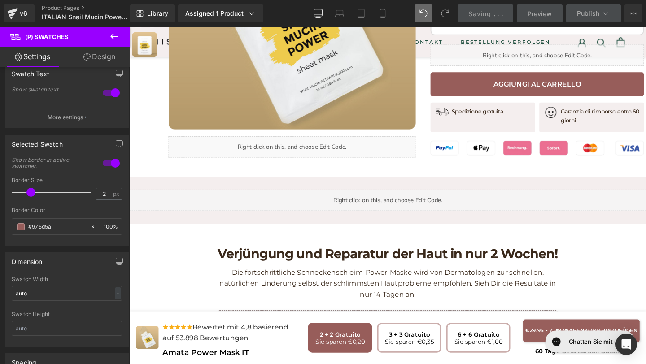
scroll to position [430, 0]
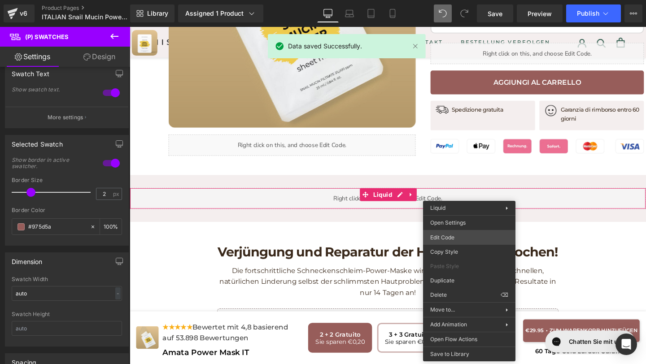
click at [458, 0] on div "Text Block You are previewing how the will restyle your page. You can not edit …" at bounding box center [323, 0] width 646 height 0
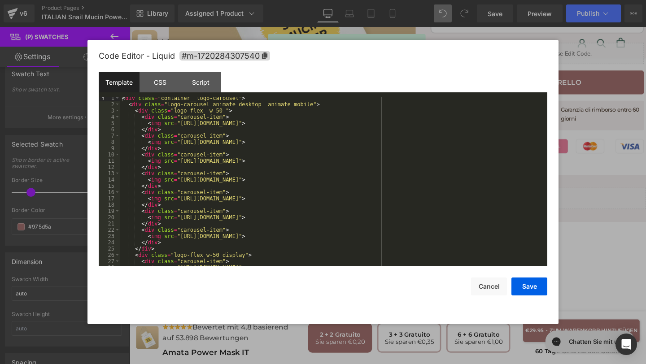
scroll to position [144, 0]
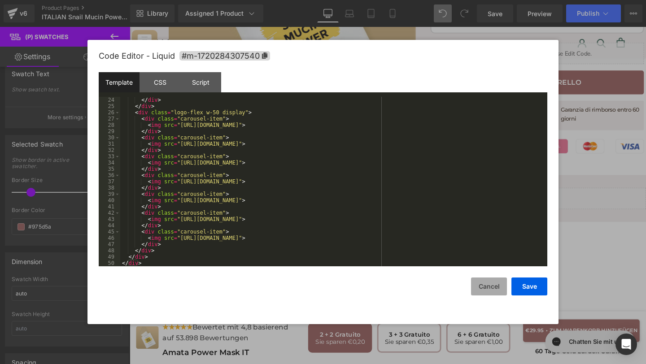
click at [487, 287] on button "Cancel" at bounding box center [489, 287] width 36 height 18
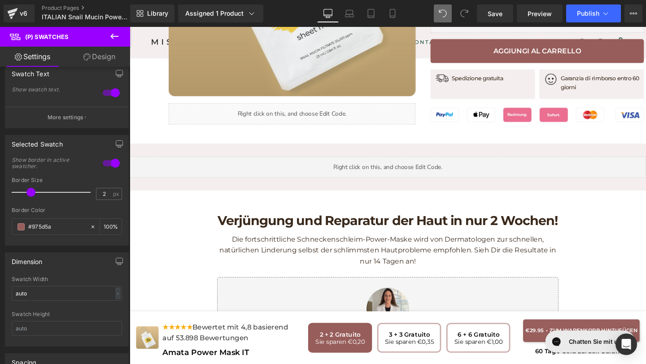
scroll to position [465, 0]
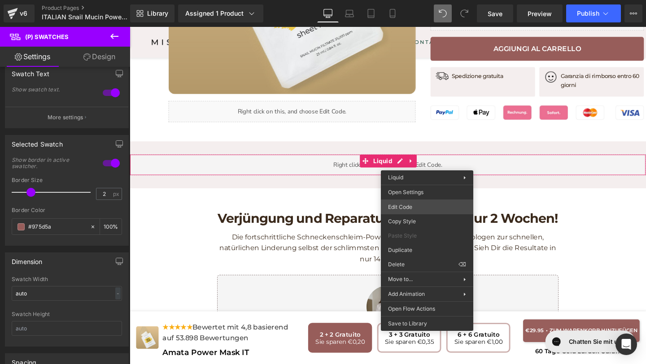
click at [415, 0] on div "Text Block You are previewing how the will restyle your page. You can not edit …" at bounding box center [323, 0] width 646 height 0
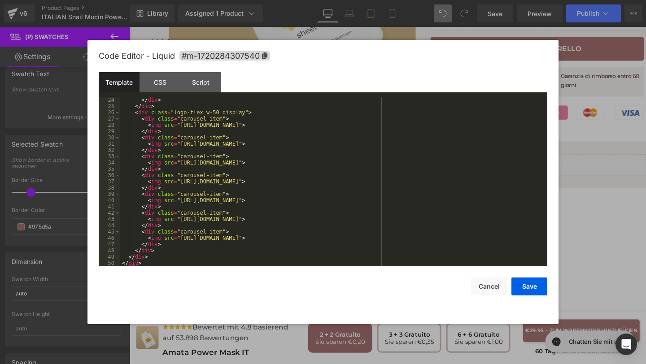
scroll to position [144, 0]
click at [170, 88] on div "CSS" at bounding box center [160, 82] width 41 height 20
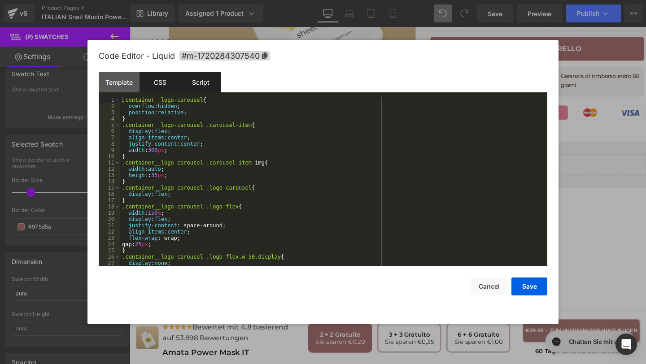
click at [197, 87] on div "Script" at bounding box center [200, 82] width 41 height 20
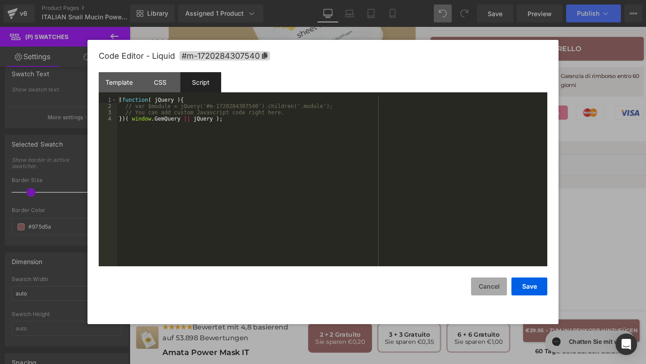
click at [495, 284] on button "Cancel" at bounding box center [489, 287] width 36 height 18
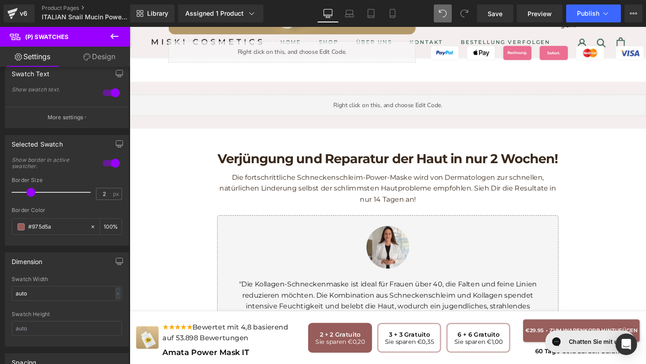
scroll to position [559, 0]
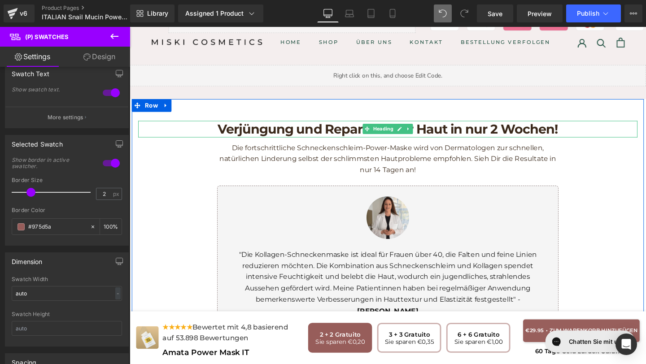
click at [583, 126] on h3 "Verjüngung und Reparatur der Haut in nur 2 Wochen!" at bounding box center [401, 134] width 525 height 17
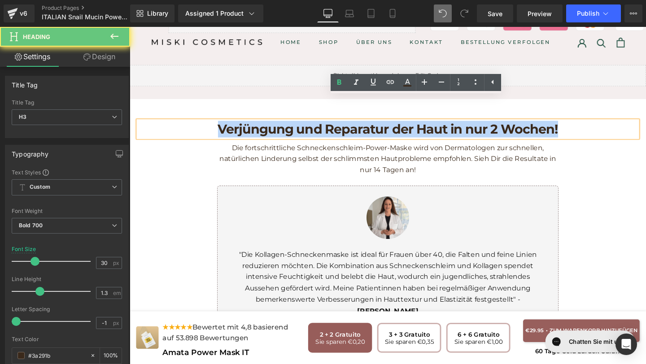
drag, startPoint x: 586, startPoint y: 125, endPoint x: 188, endPoint y: 122, distance: 398.4
click at [188, 126] on h3 "Verjüngung und Reparatur der Haut in nur 2 Wochen!" at bounding box center [401, 134] width 525 height 17
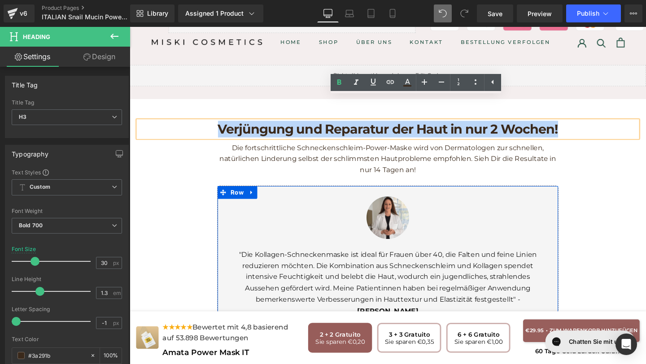
copy h3 "Verjüngung und Reparatur der Haut in nur 2 Wochen!"
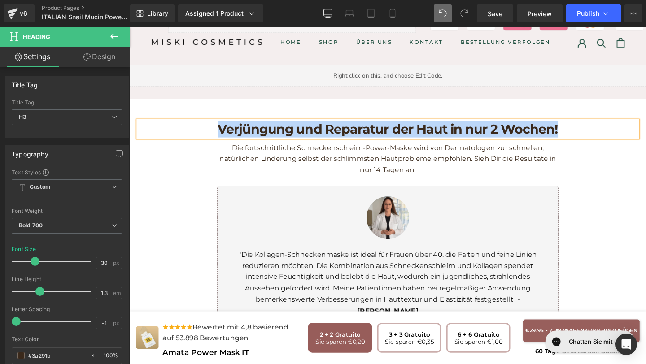
paste div
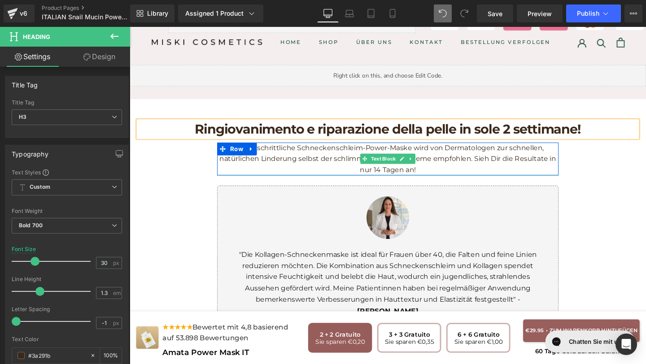
click at [435, 167] on p "Die fortschrittliche Schneckenschleim-Power-Maske wird von Dermatologen zur sch…" at bounding box center [401, 165] width 359 height 35
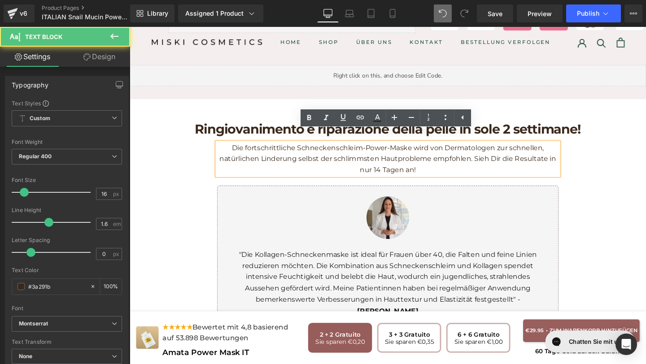
click at [435, 167] on p "Die fortschrittliche Schneckenschleim-Power-Maske wird von Dermatologen zur sch…" at bounding box center [401, 165] width 359 height 35
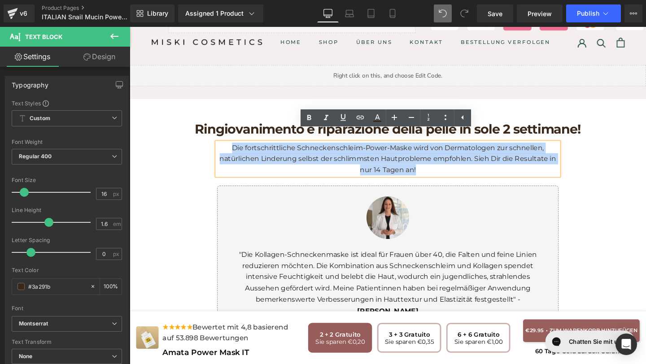
drag, startPoint x: 435, startPoint y: 167, endPoint x: 250, endPoint y: 149, distance: 186.2
click at [249, 148] on p "Die fortschrittliche Schneckenschleim-Power-Maske wird von Dermatologen zur sch…" at bounding box center [401, 165] width 359 height 35
copy p "Die fortschrittliche Schneckenschleim-Power-Maske wird von Dermatologen zur sch…"
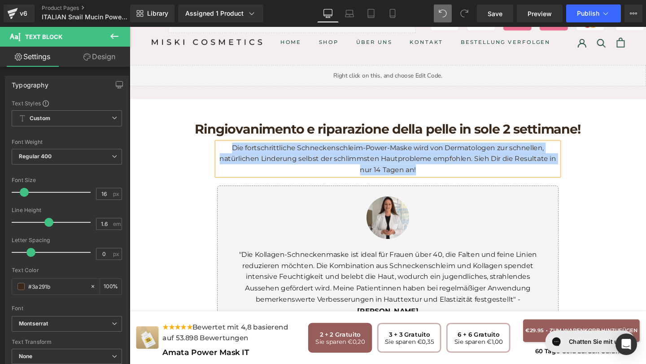
paste div
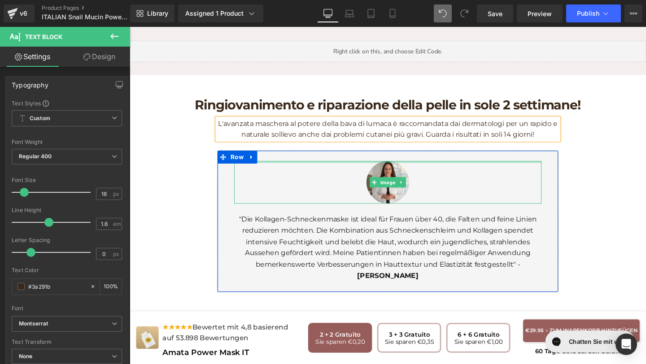
scroll to position [599, 0]
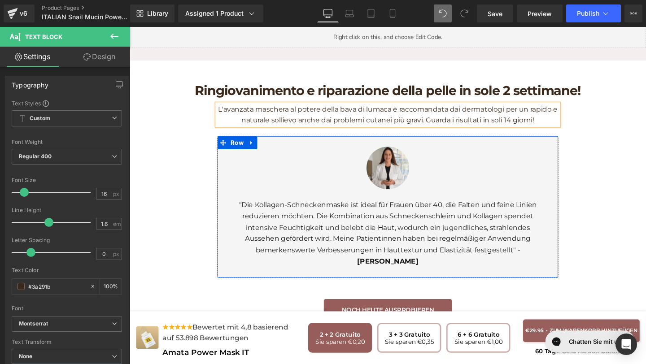
click at [318, 220] on p ""Die Kollagen-Schneckenmaske ist ideal für Frauen über 40, die Falten und feine…" at bounding box center [401, 244] width 323 height 71
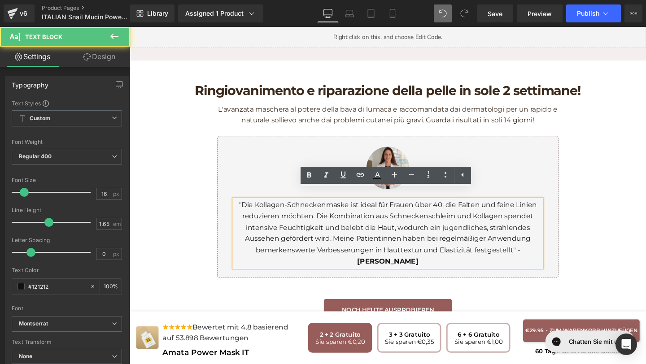
drag, startPoint x: 242, startPoint y: 204, endPoint x: 511, endPoint y: 270, distance: 277.6
click at [512, 270] on div ""Die Kollagen-Schneckenmaske ist ideal für Frauen über 40, die Falten und feine…" at bounding box center [401, 244] width 323 height 71
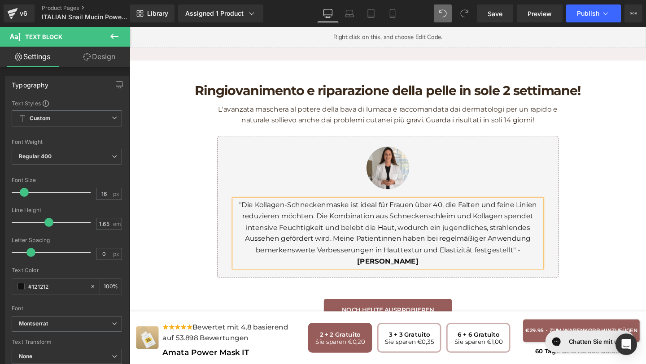
paste div
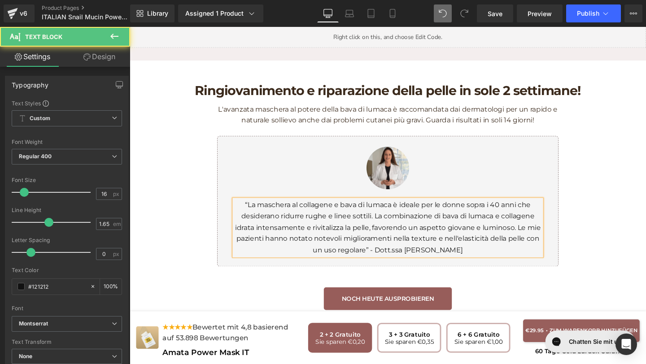
drag, startPoint x: 386, startPoint y: 252, endPoint x: 482, endPoint y: 251, distance: 96.0
click at [483, 251] on p "“La maschera al collagene e bava di lumaca è ideale per le donne sopra i 40 ann…" at bounding box center [401, 238] width 323 height 59
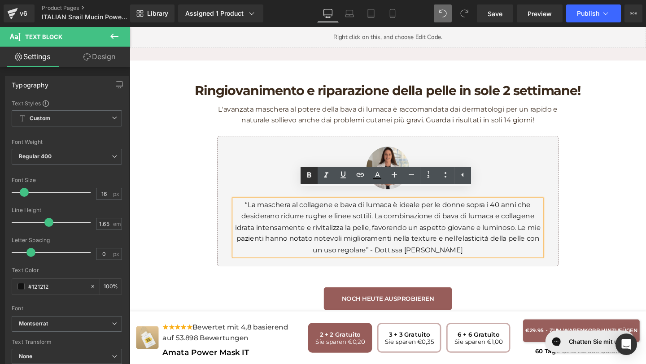
click at [310, 177] on icon at bounding box center [309, 174] width 4 height 5
click at [294, 163] on div at bounding box center [401, 175] width 323 height 45
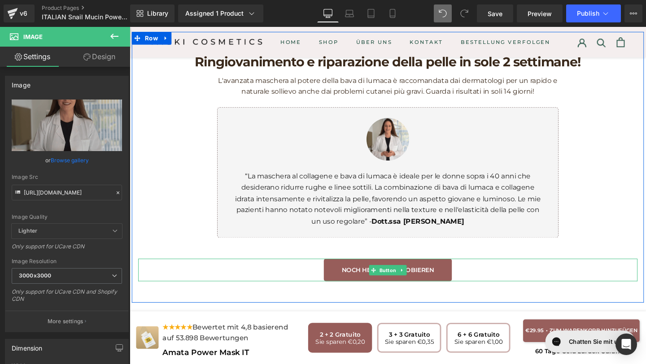
scroll to position [630, 0]
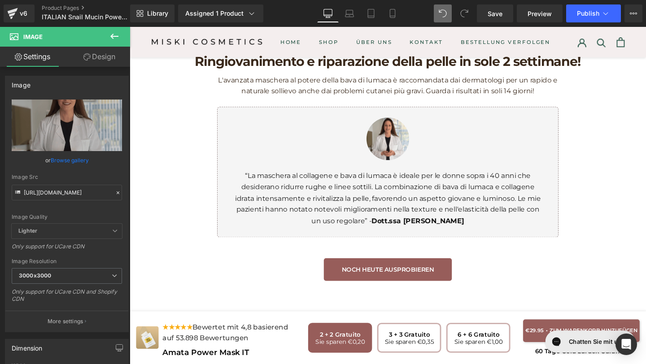
click at [432, 277] on span "Noch heute ausprobieren" at bounding box center [401, 282] width 97 height 10
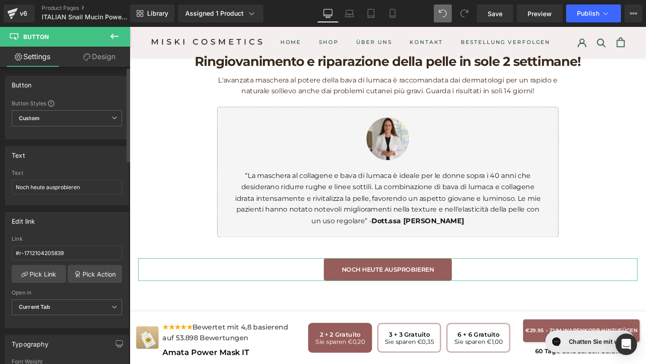
drag, startPoint x: 92, startPoint y: 183, endPoint x: 1, endPoint y: 182, distance: 90.6
click at [0, 182] on div "Text Noch heute ausprobieren Text Noch heute ausprobieren" at bounding box center [67, 173] width 134 height 66
drag, startPoint x: 84, startPoint y: 188, endPoint x: 8, endPoint y: 183, distance: 76.4
click at [8, 183] on div "Noch heute ausprobieren Text Noch heute ausprobieren" at bounding box center [66, 187] width 123 height 35
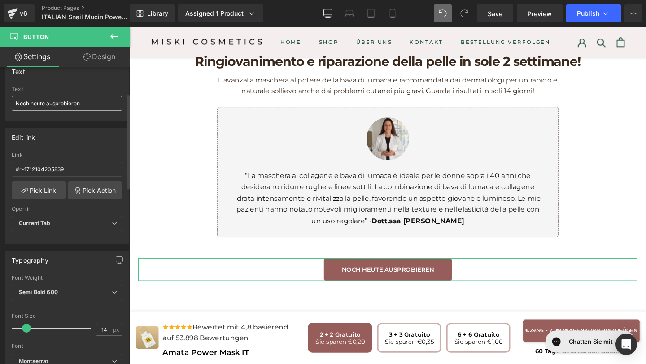
scroll to position [83, 0]
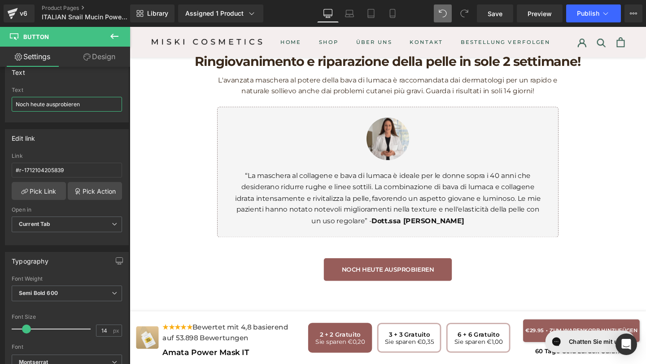
paste input "Provalo oggi stesso"
type input "Provalo oggi stesso"
drag, startPoint x: 504, startPoint y: 18, endPoint x: 337, endPoint y: 184, distance: 235.4
click at [504, 18] on link "Save" at bounding box center [495, 13] width 36 height 18
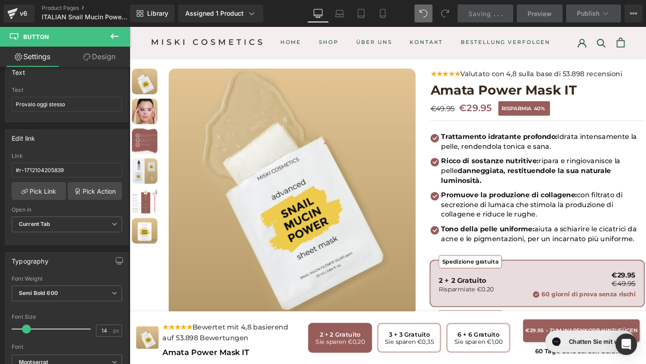
scroll to position [39, 0]
